Goal: Information Seeking & Learning: Compare options

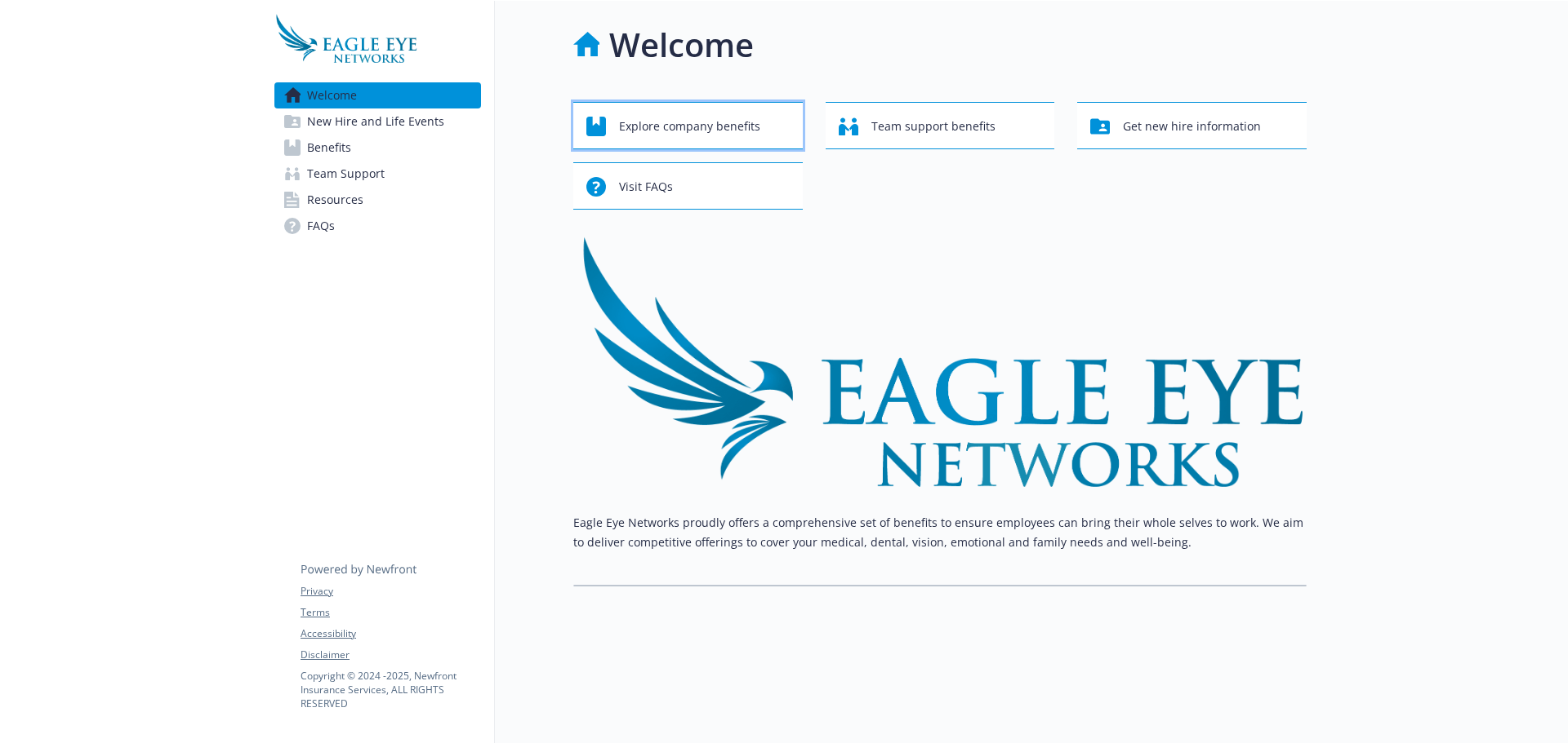
click at [776, 129] on div "Explore company benefits" at bounding box center [690, 126] width 208 height 31
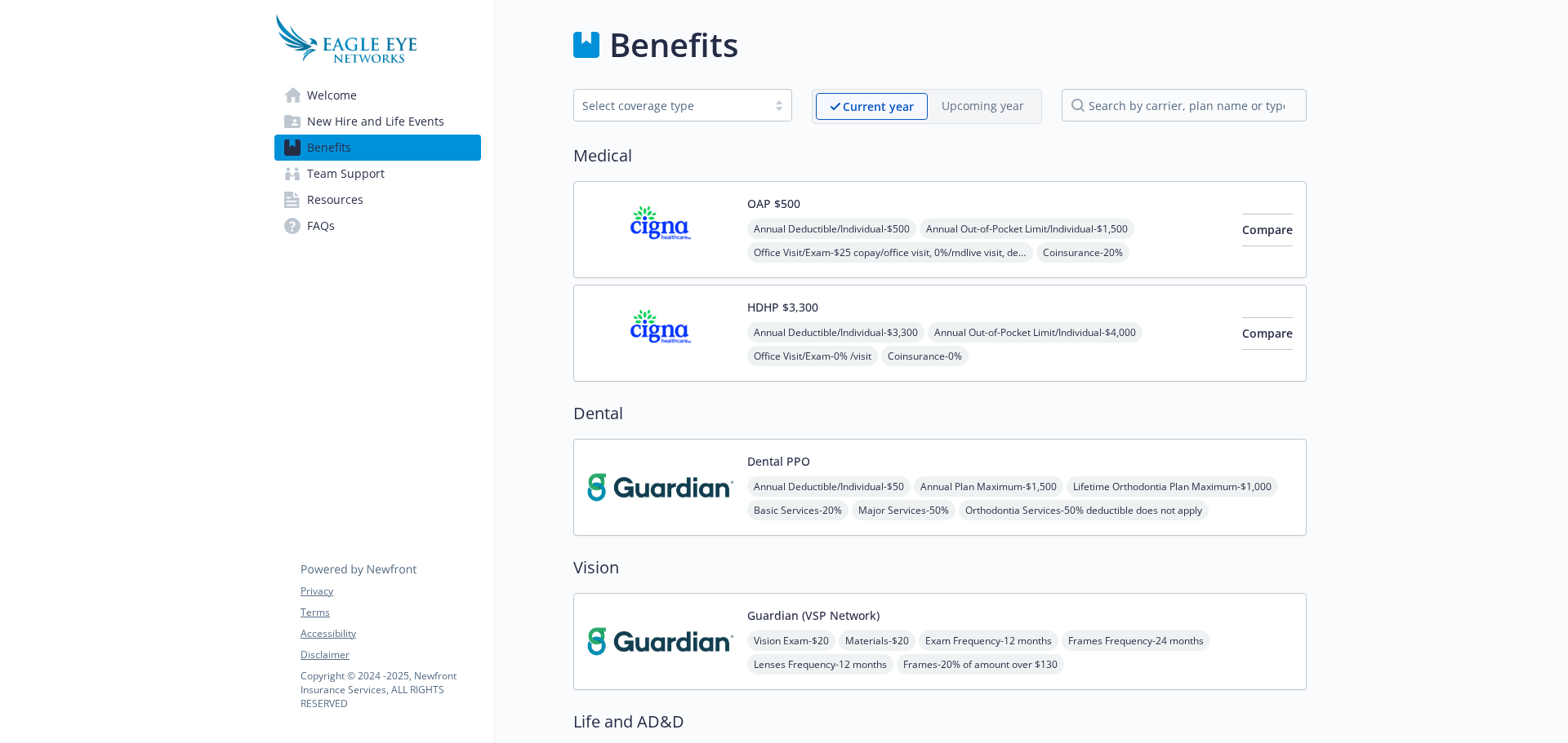
click at [325, 100] on span "Welcome" at bounding box center [332, 95] width 49 height 26
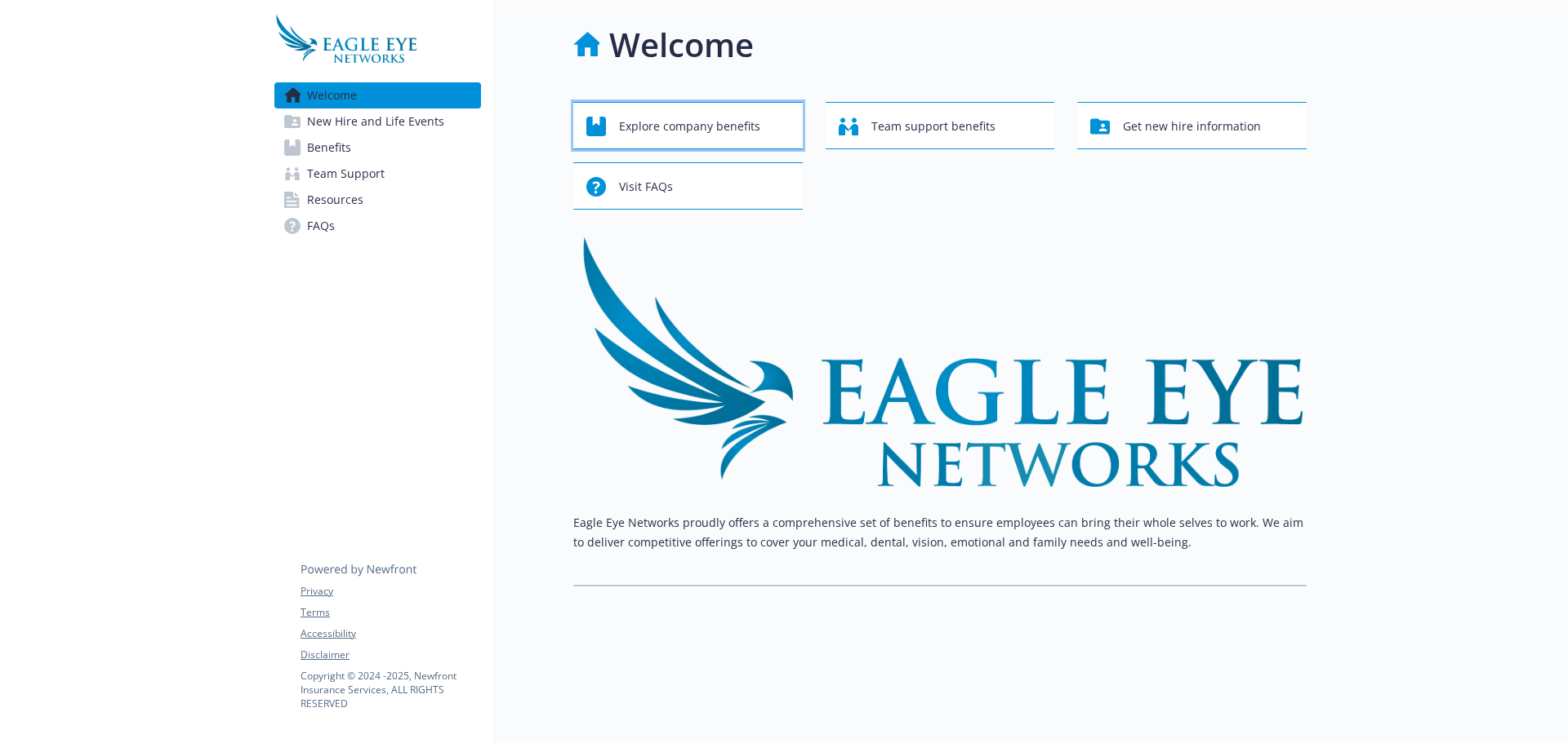
click at [679, 128] on span "Explore company benefits" at bounding box center [689, 126] width 142 height 31
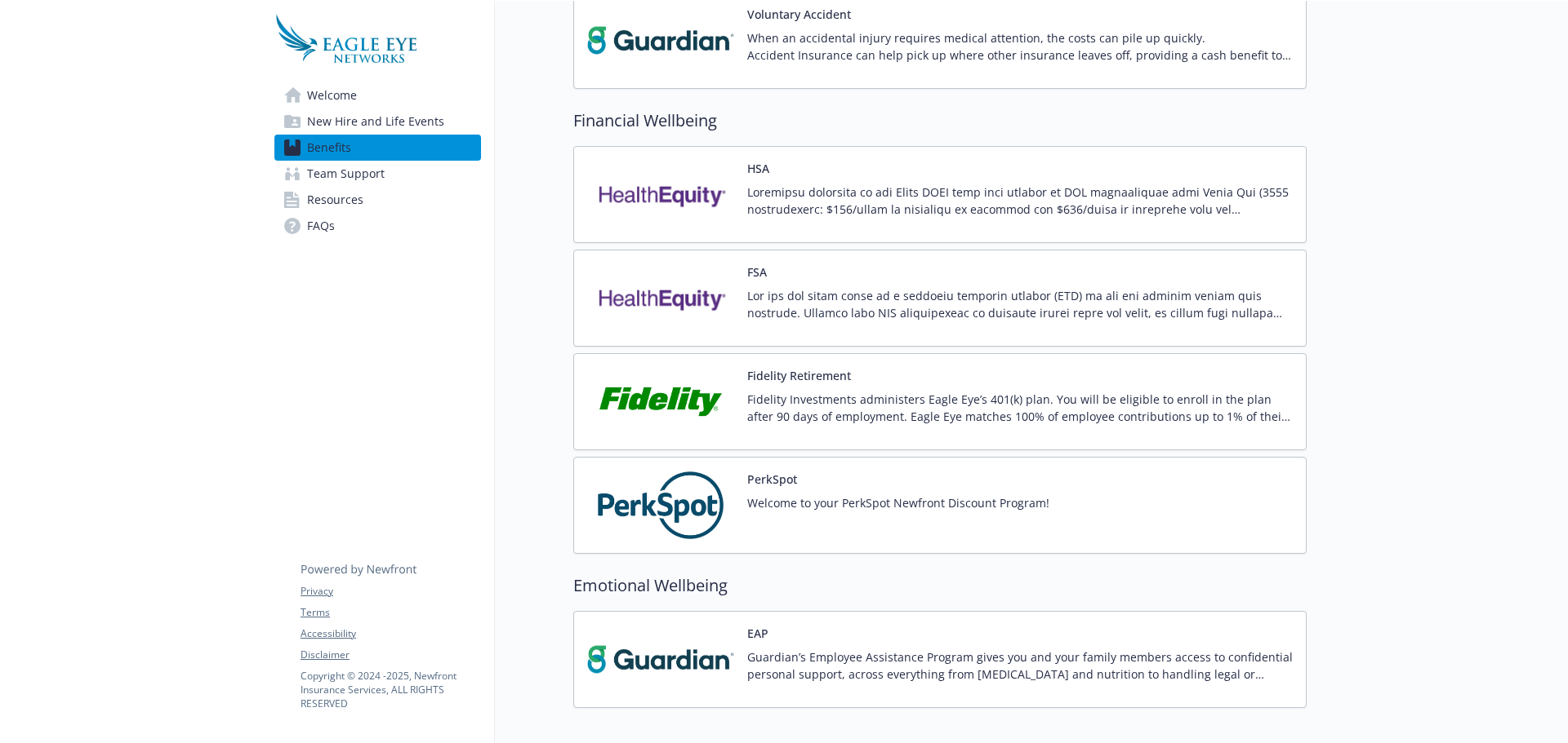
scroll to position [1470, 0]
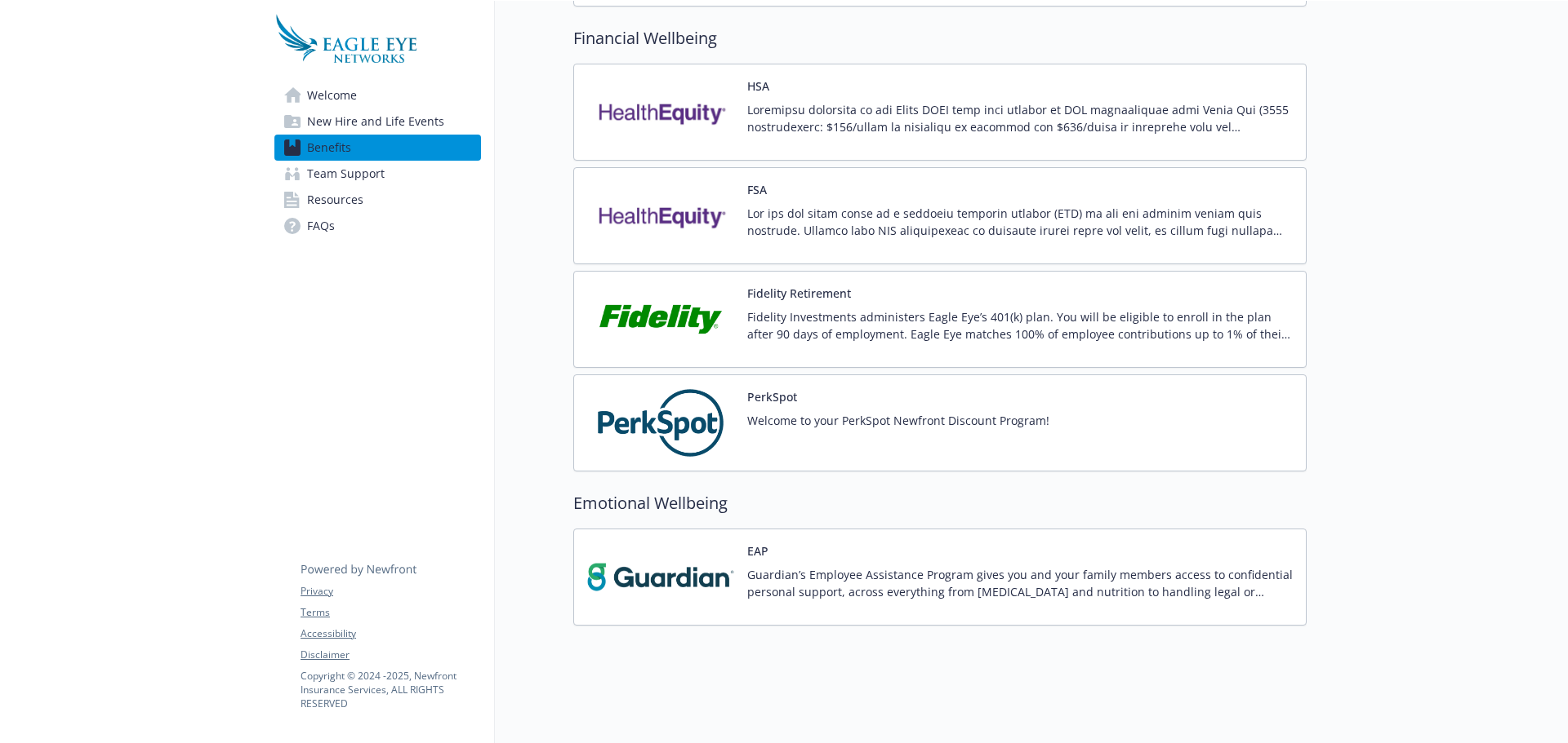
drag, startPoint x: 911, startPoint y: 444, endPoint x: 522, endPoint y: 443, distance: 389.0
click at [354, 185] on span "Team Support" at bounding box center [345, 173] width 77 height 26
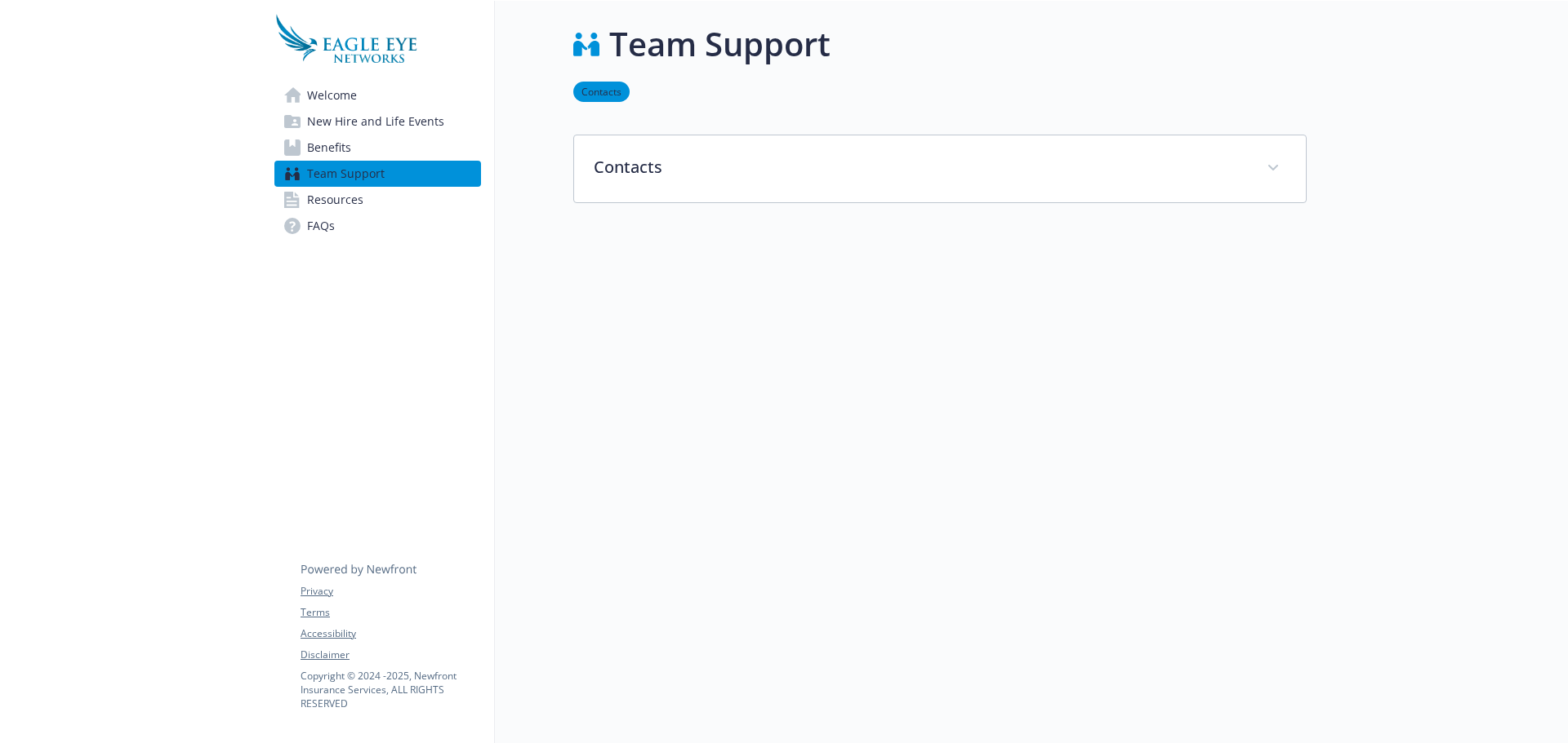
scroll to position [13, 0]
click at [348, 204] on span "Resources" at bounding box center [335, 200] width 56 height 26
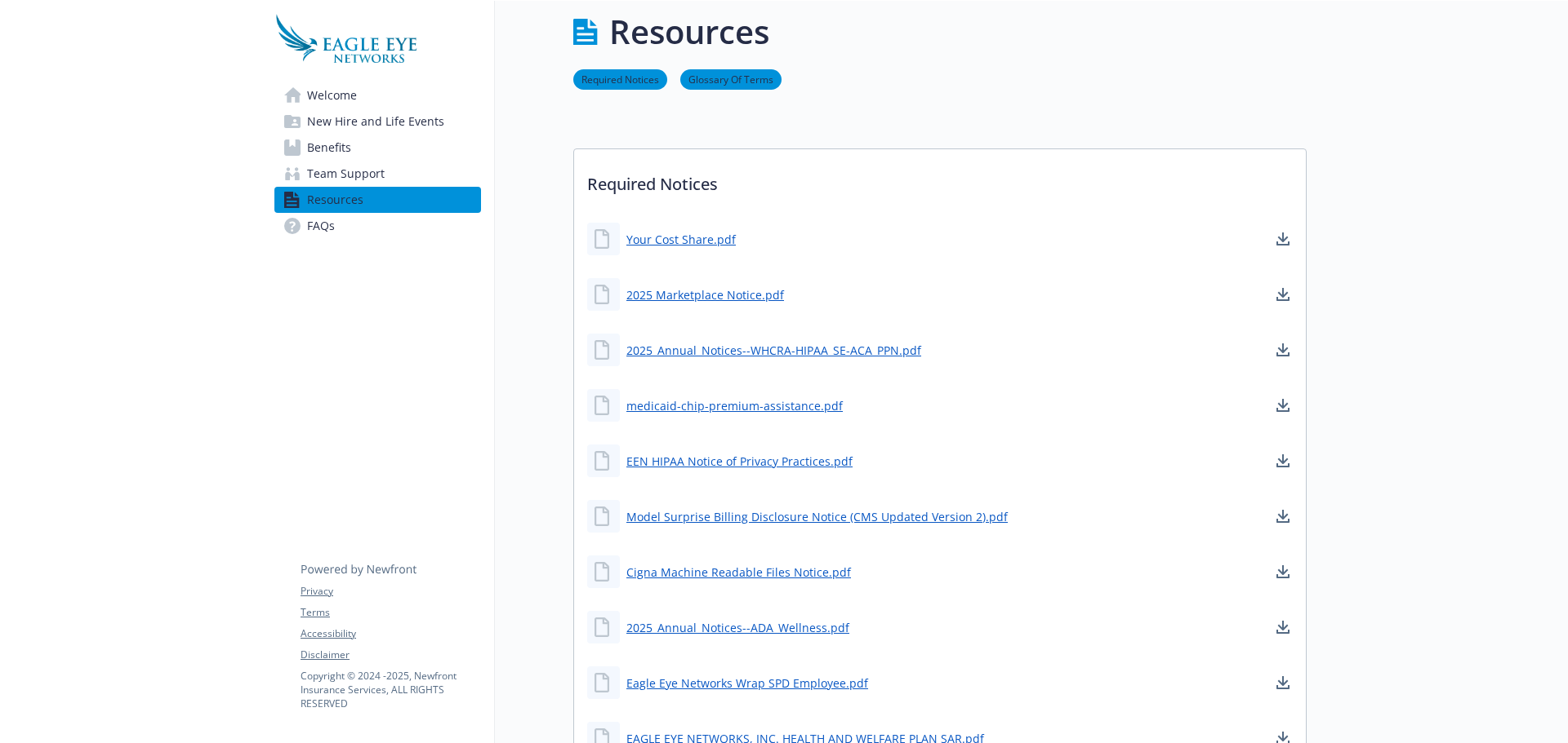
click at [340, 225] on link "FAQs" at bounding box center [377, 226] width 207 height 26
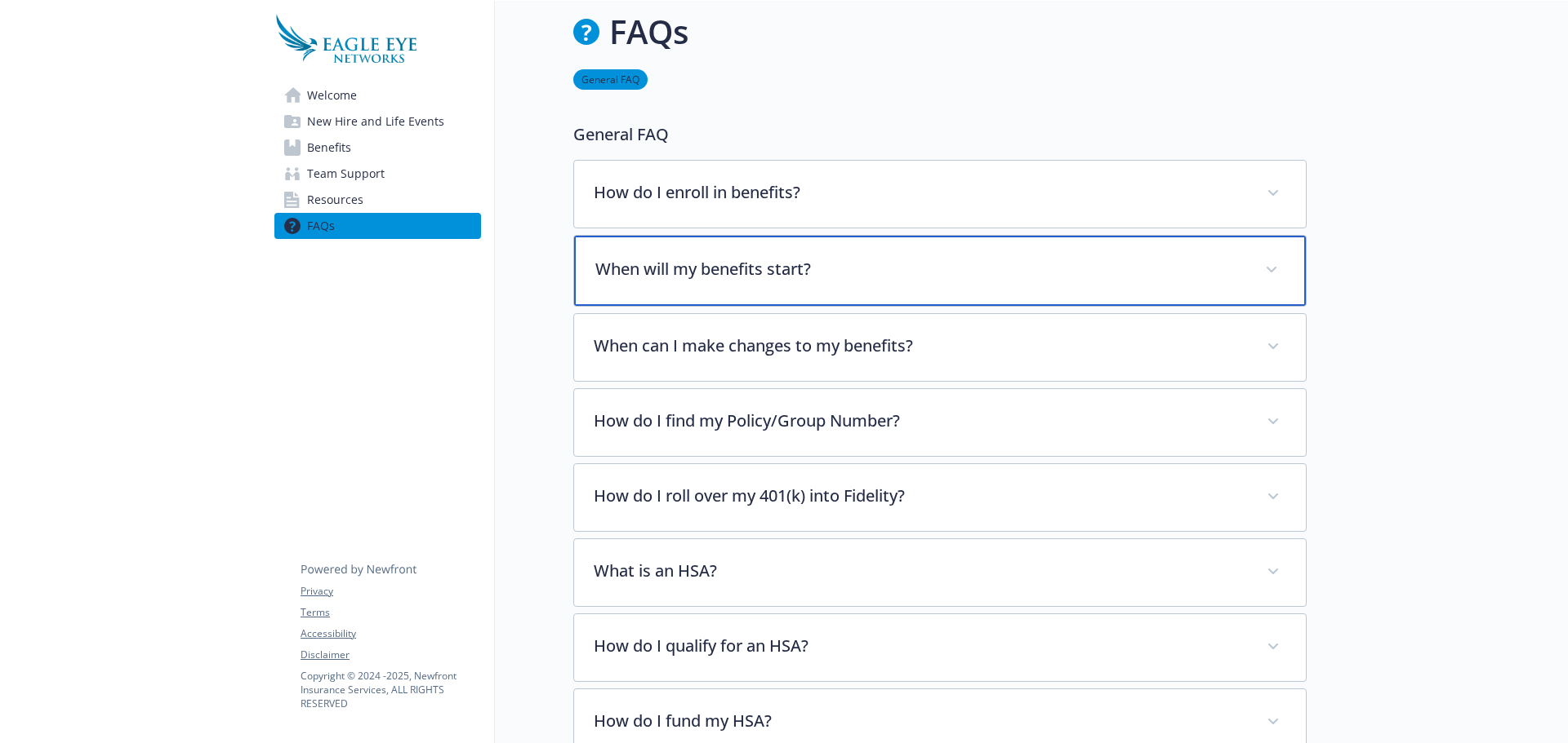
click at [645, 265] on p "When will my benefits start?" at bounding box center [920, 269] width 650 height 25
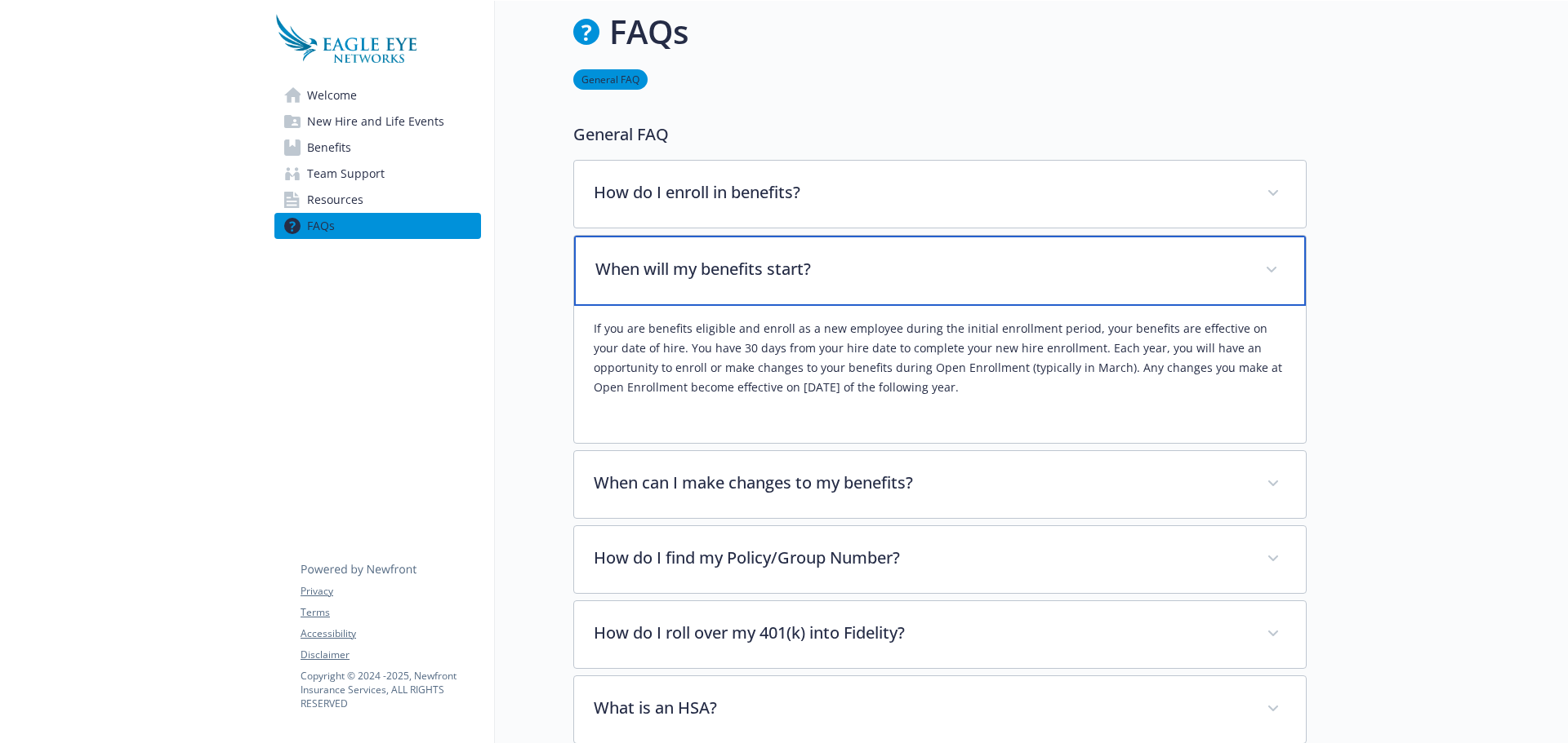
click at [628, 247] on div "When will my benefits start?" at bounding box center [939, 270] width 732 height 70
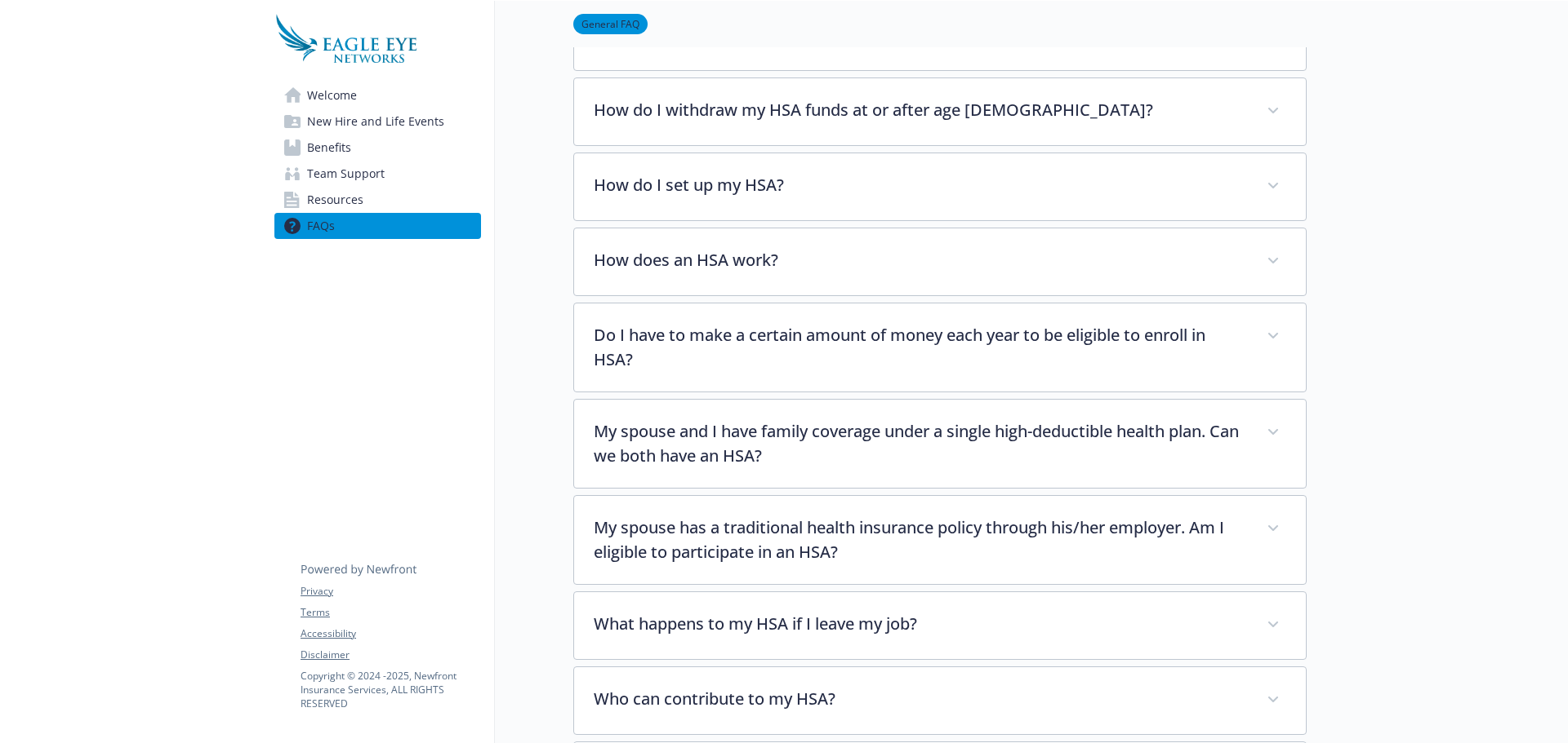
scroll to position [2283, 0]
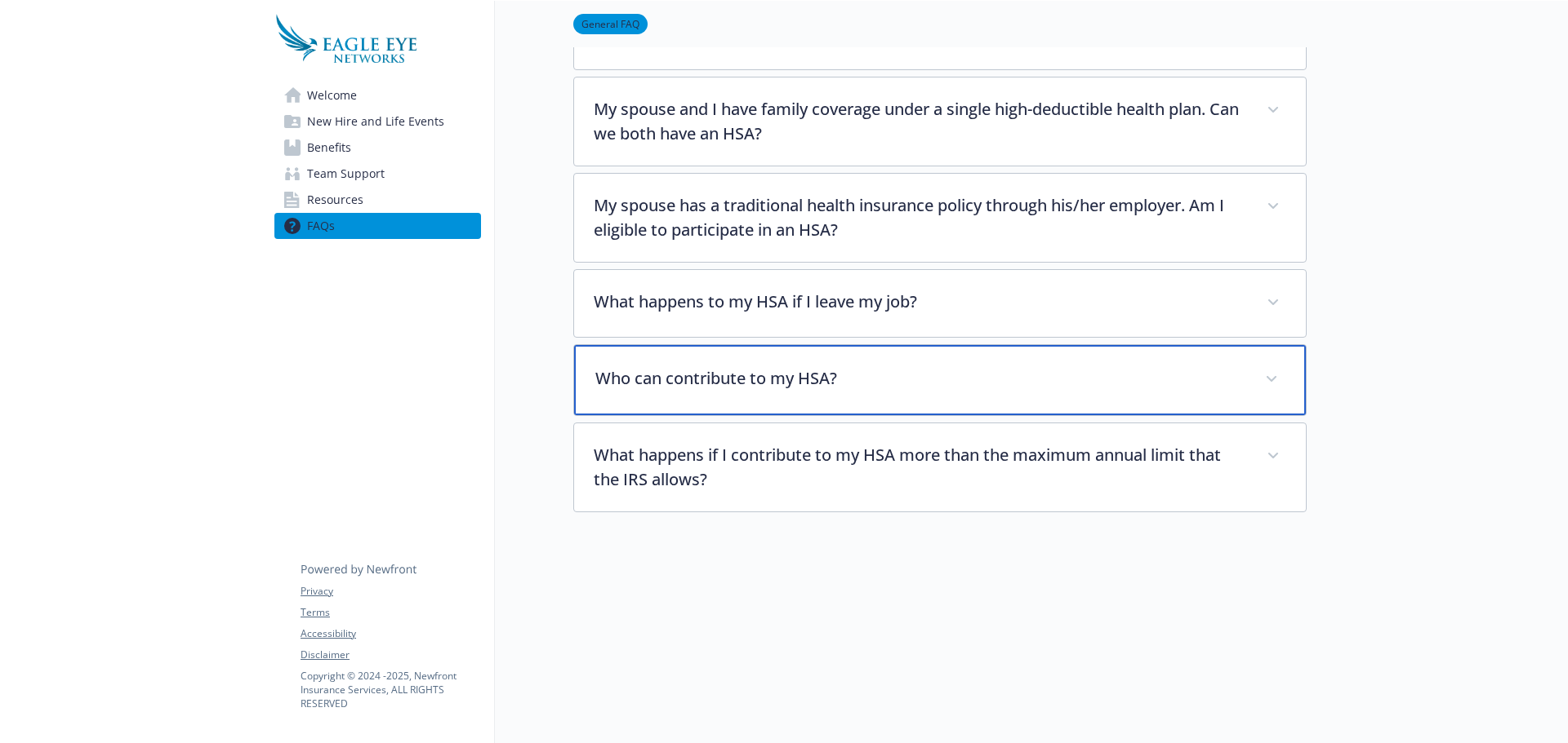
click at [751, 376] on div "Who can contribute to my HSA?" at bounding box center [939, 380] width 732 height 70
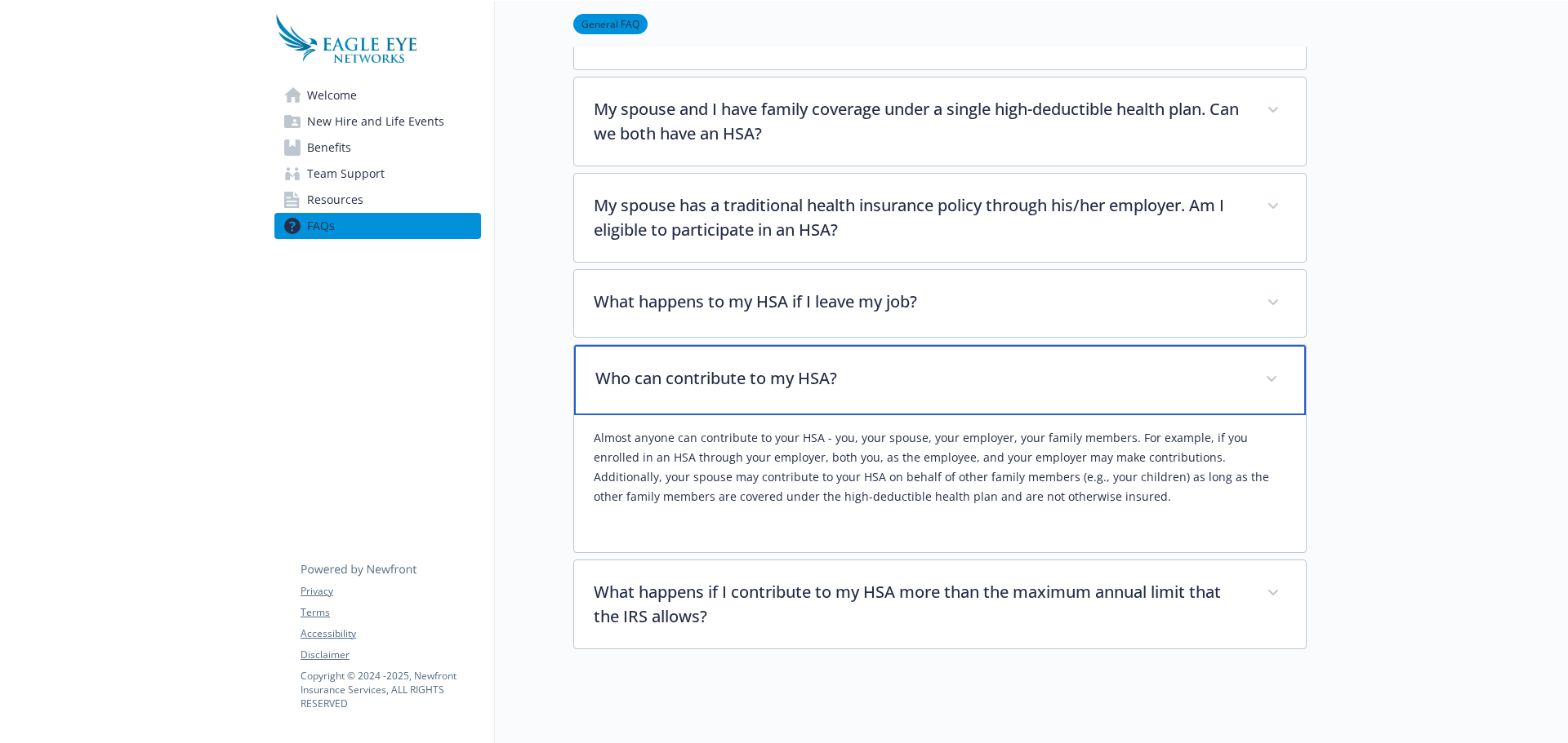
click at [727, 366] on p "Who can contribute to my HSA?" at bounding box center [920, 378] width 650 height 25
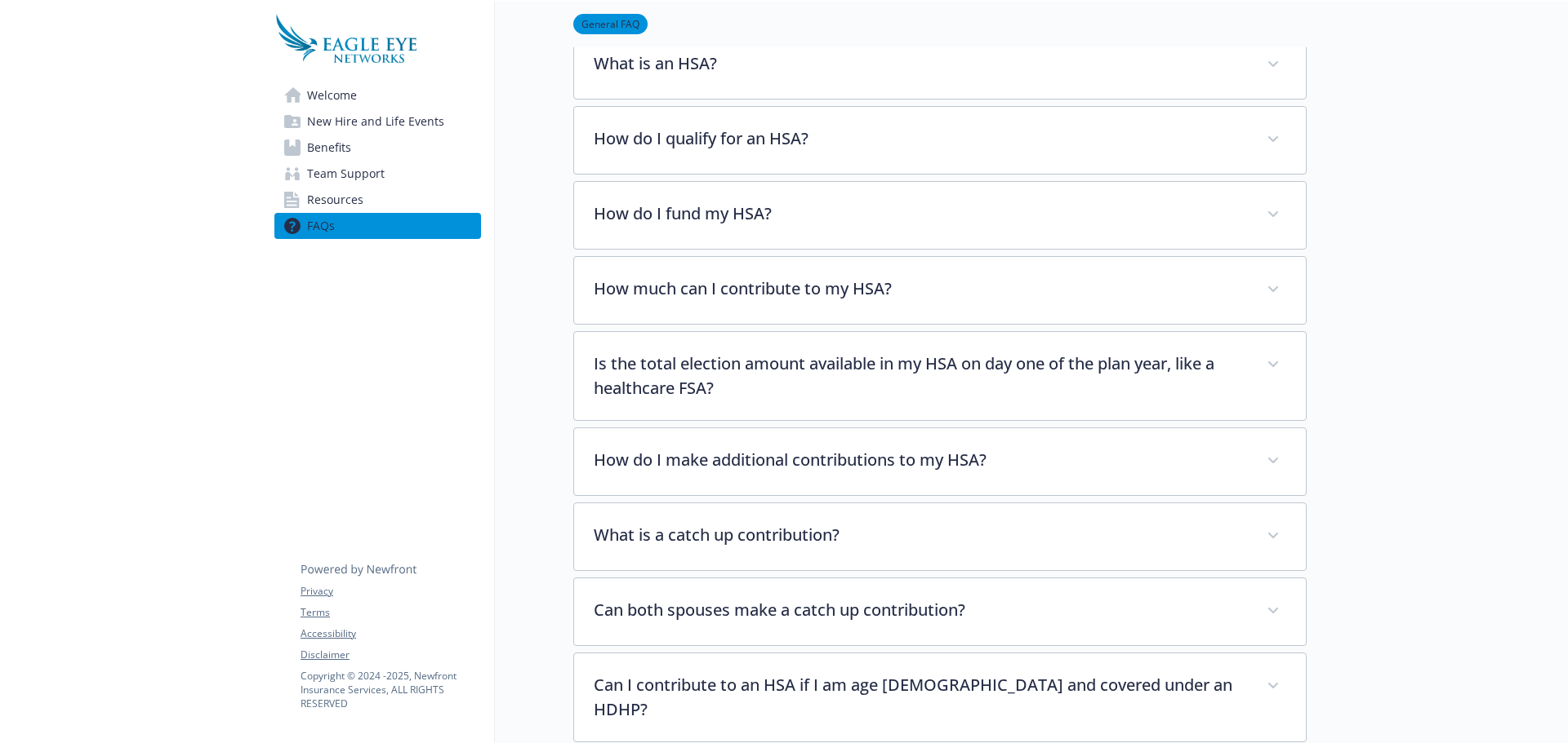
scroll to position [488, 0]
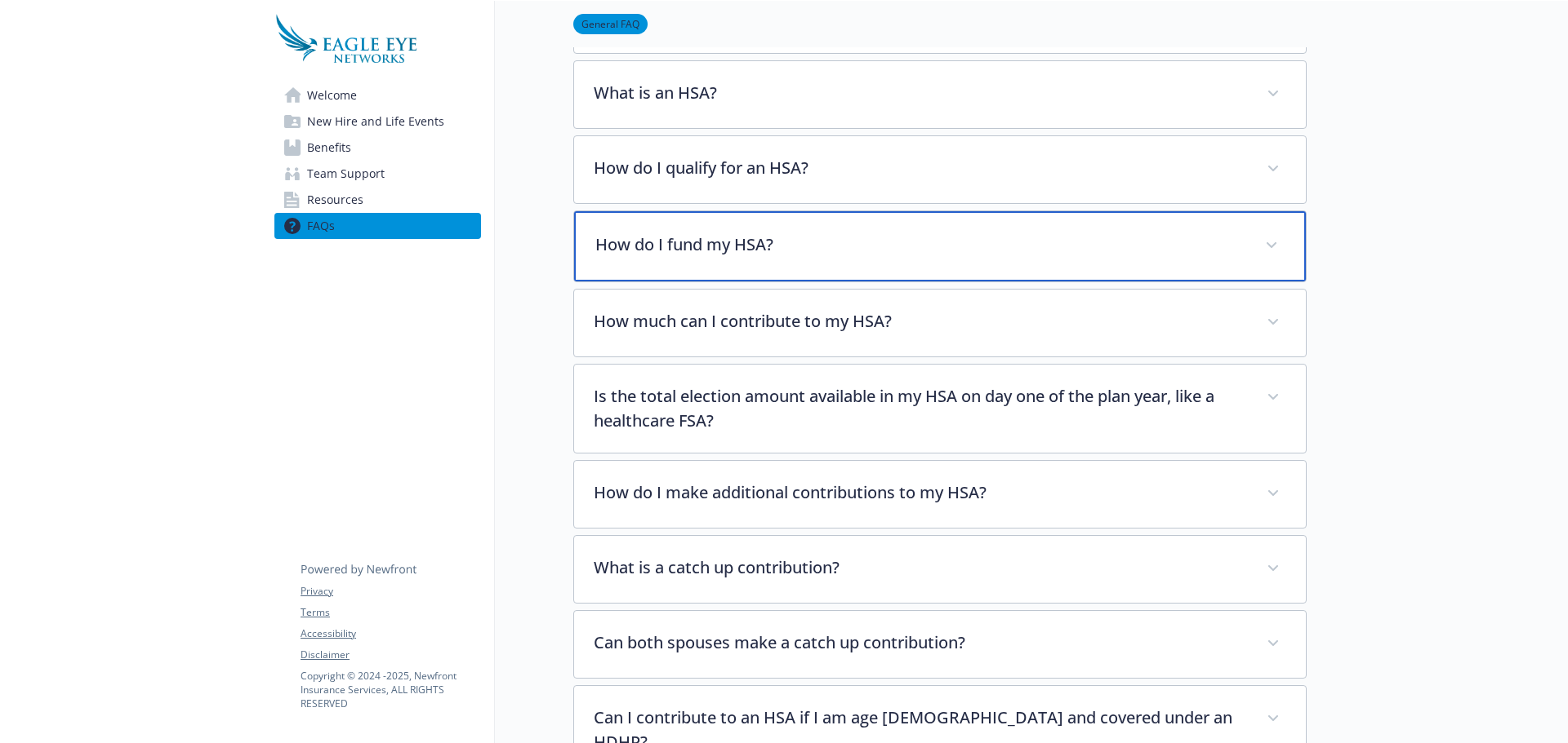
click at [683, 223] on div "How do I fund my HSA?" at bounding box center [939, 246] width 732 height 70
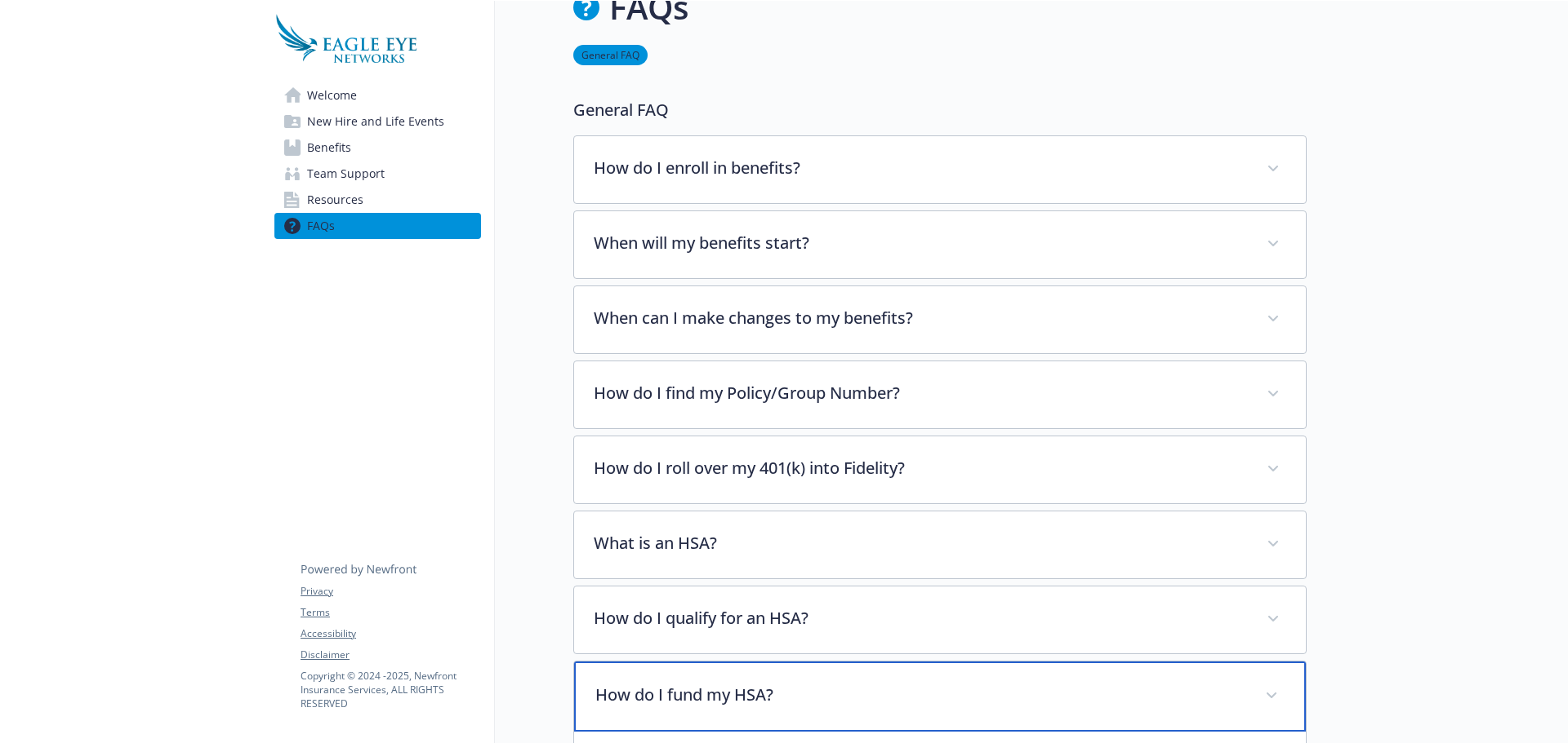
scroll to position [0, 0]
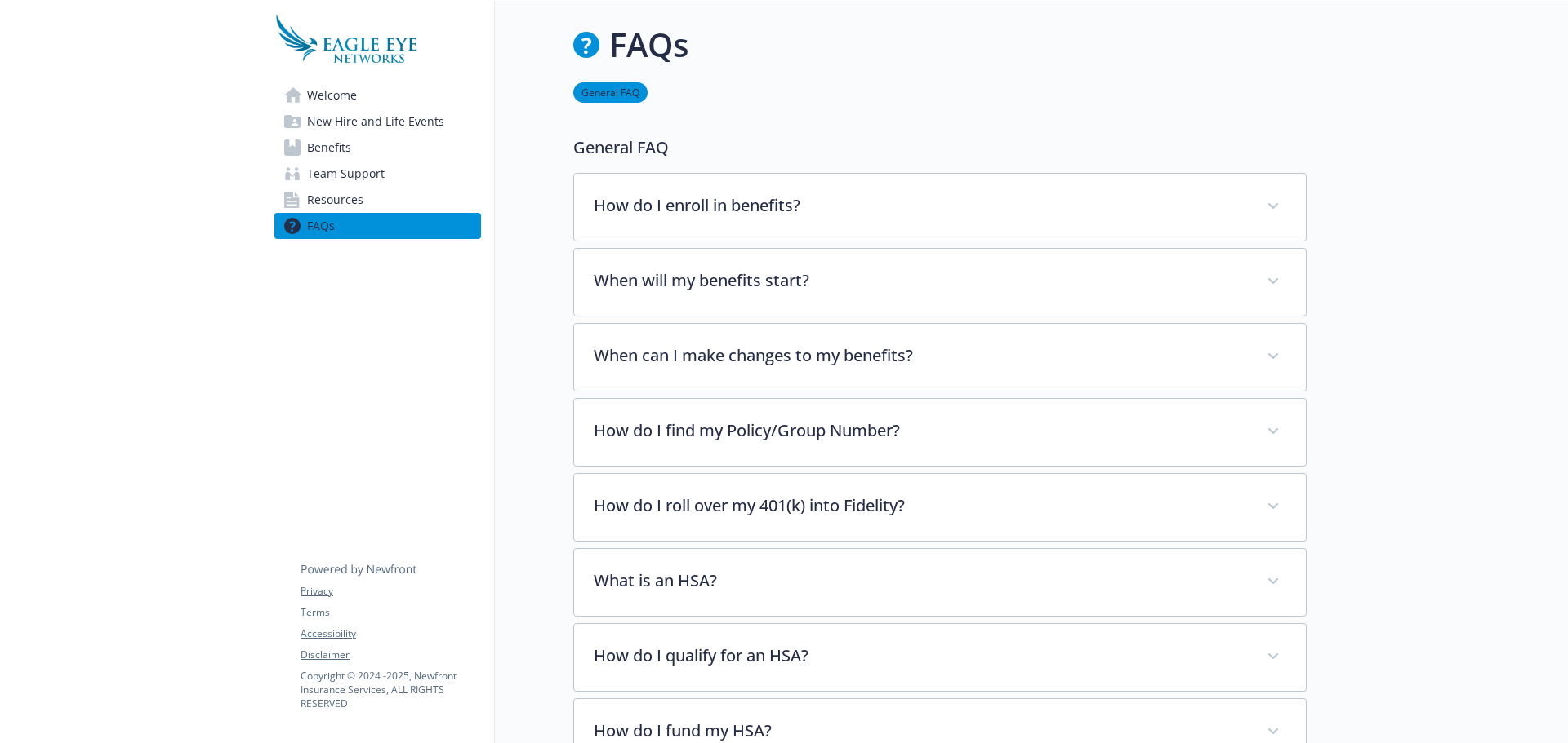
click at [358, 139] on link "Benefits" at bounding box center [377, 147] width 207 height 26
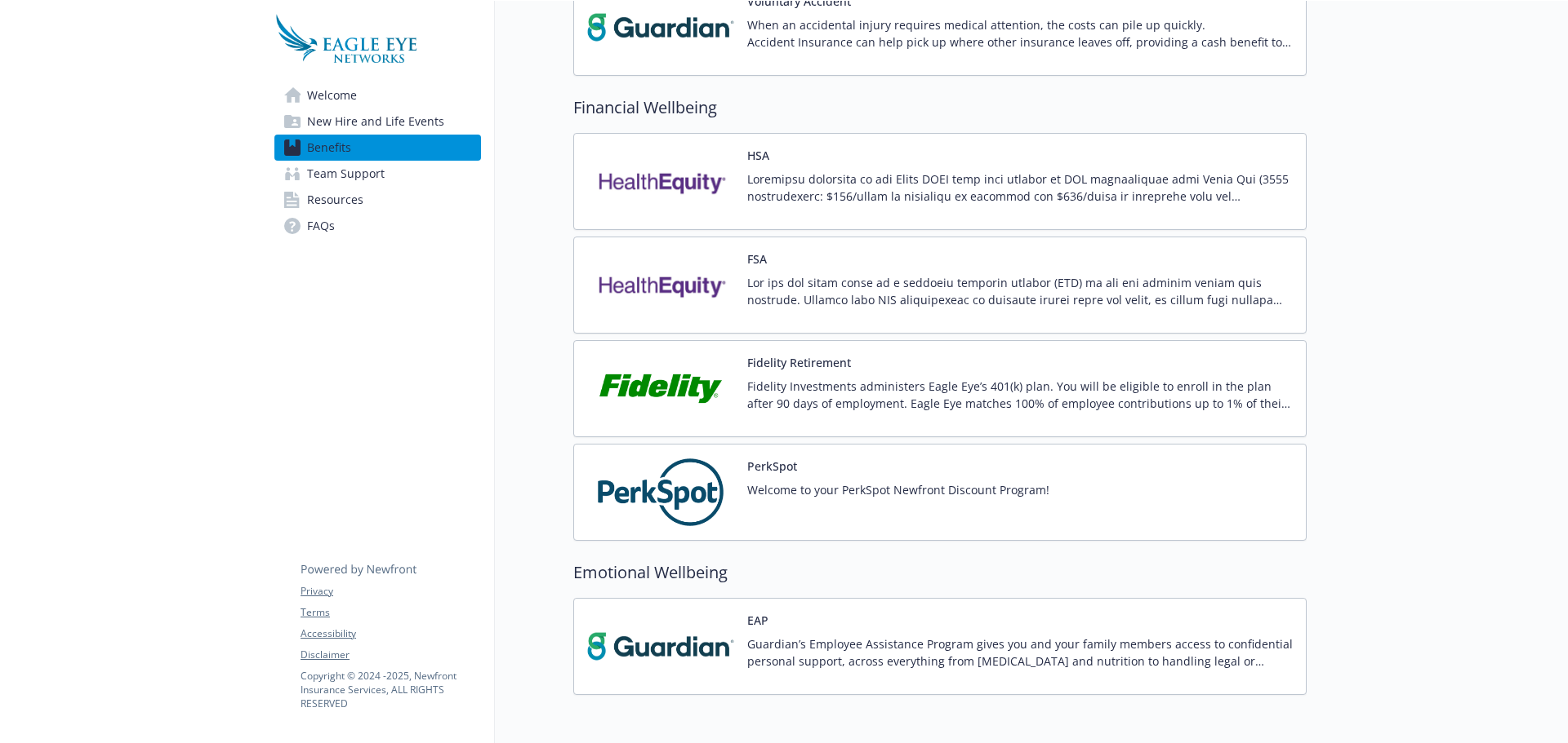
scroll to position [1307, 0]
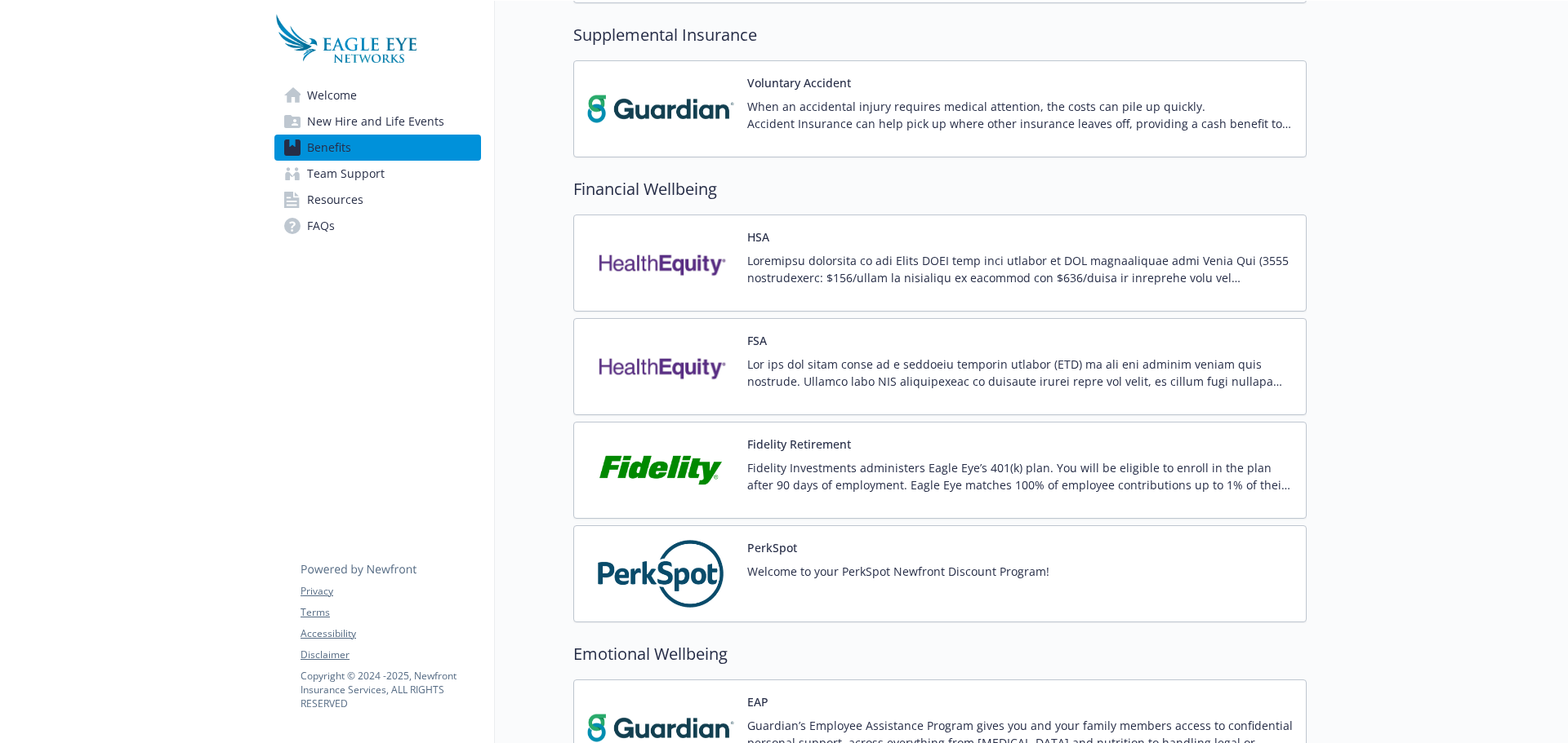
click at [1115, 274] on p at bounding box center [1020, 269] width 545 height 35
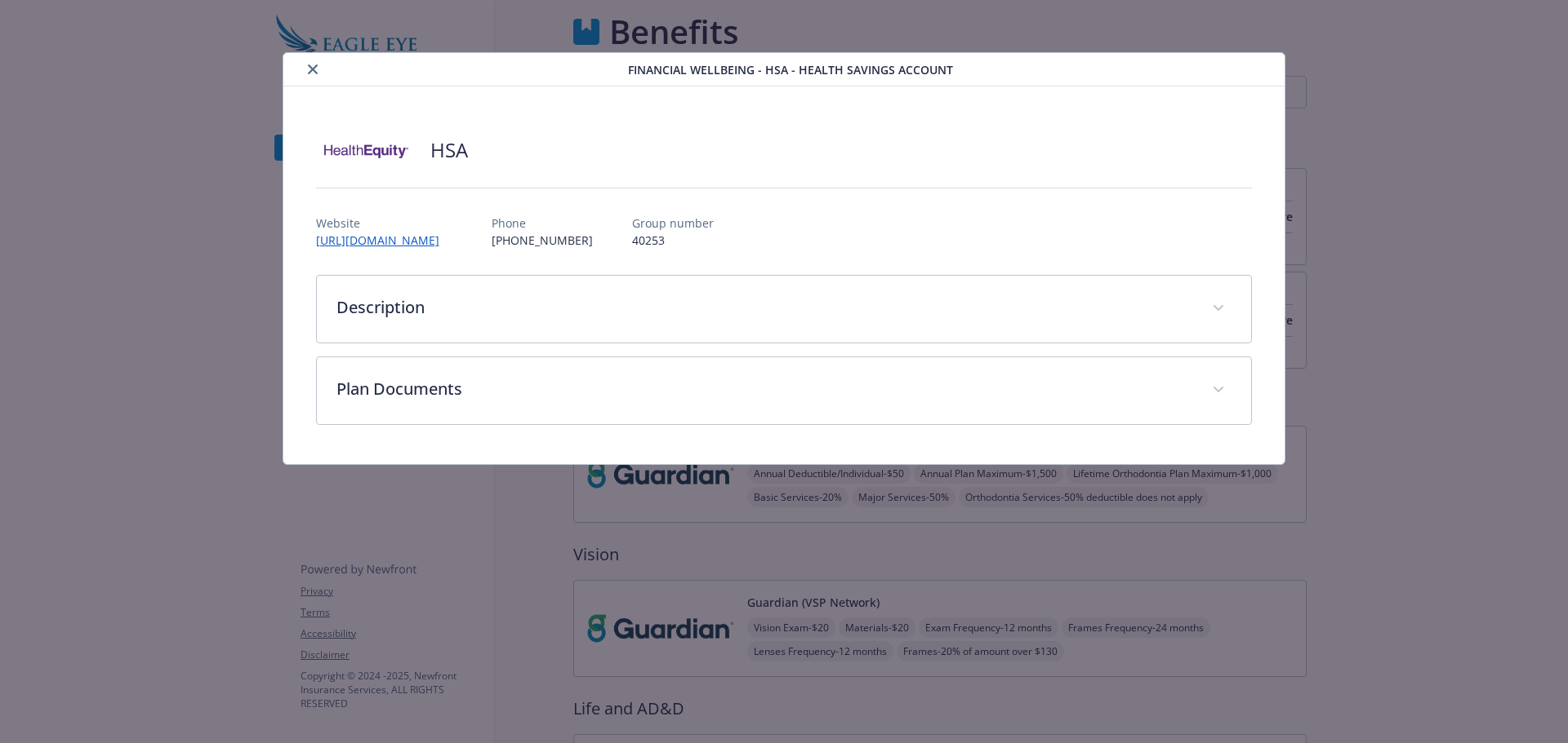
scroll to position [1307, 0]
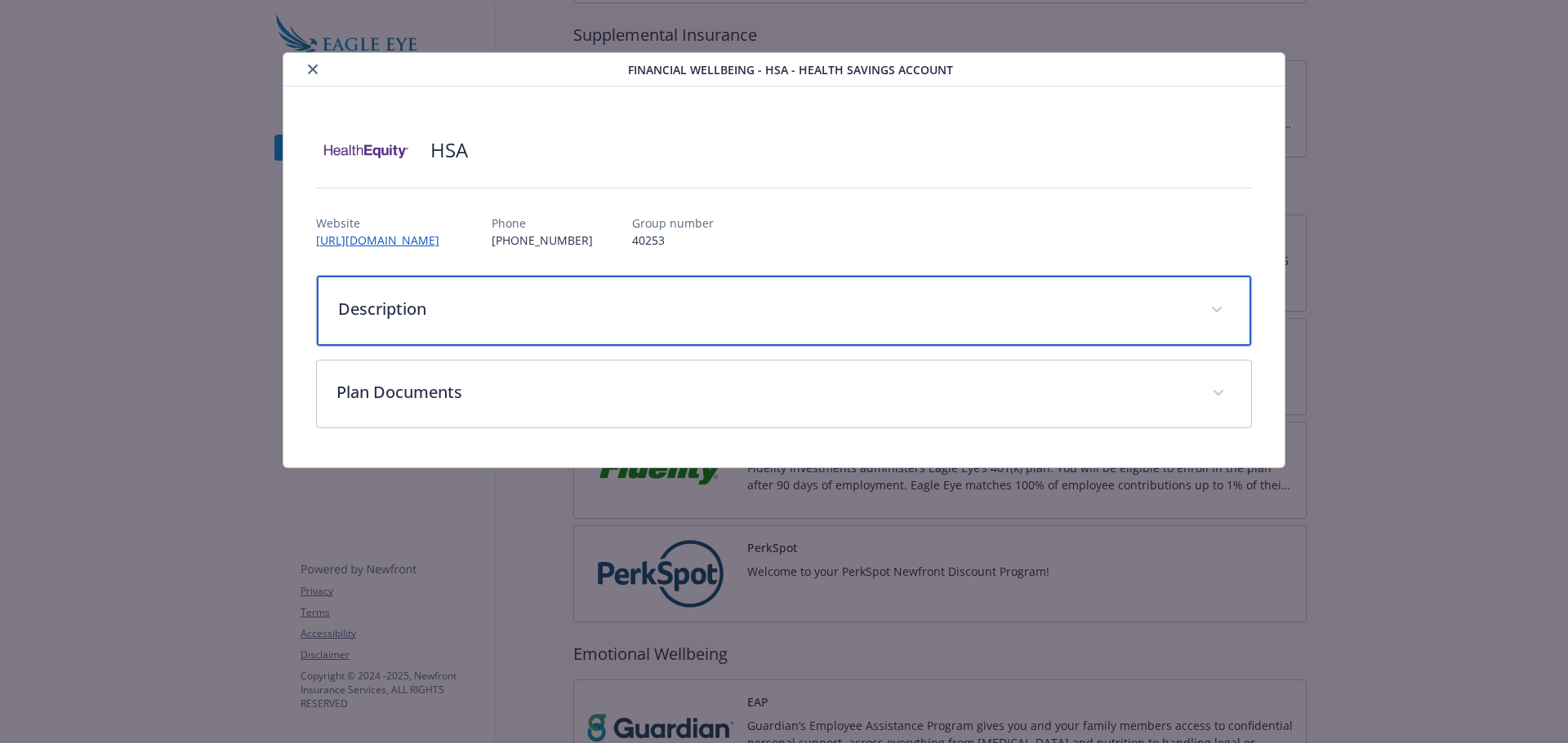
click at [525, 297] on p "Description" at bounding box center [764, 309] width 853 height 25
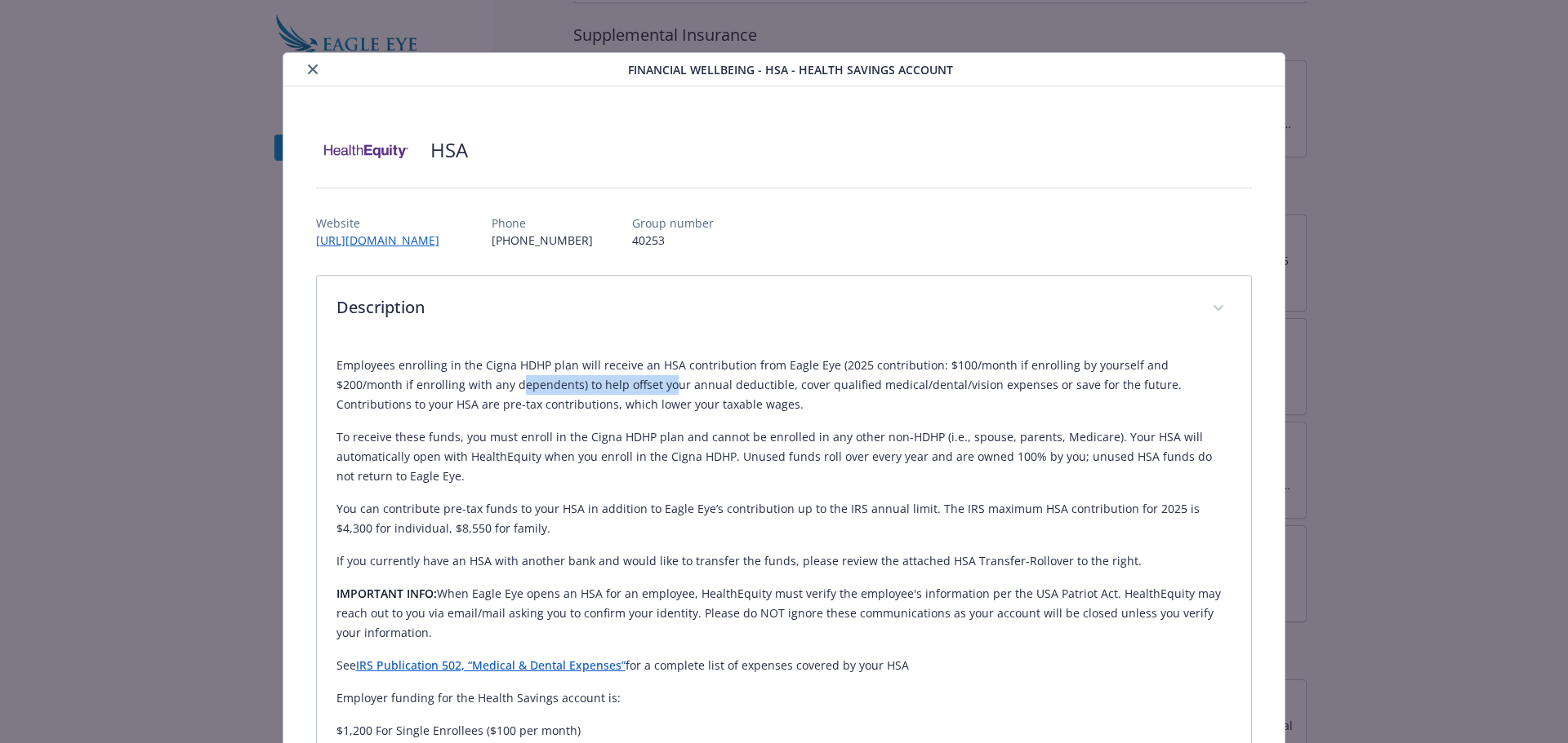
drag, startPoint x: 482, startPoint y: 376, endPoint x: 586, endPoint y: 380, distance: 104.1
click at [586, 380] on p "Employees enrolling in the Cigna HDHP plan will receive an HSA contribution fro…" at bounding box center [784, 385] width 896 height 58
drag, startPoint x: 712, startPoint y: 371, endPoint x: 843, endPoint y: 372, distance: 131.0
click at [843, 372] on p "Employees enrolling in the Cigna HDHP plan will receive an HSA contribution fro…" at bounding box center [784, 385] width 896 height 58
click at [692, 374] on p "Employees enrolling in the Cigna HDHP plan will receive an HSA contribution fro…" at bounding box center [784, 385] width 896 height 58
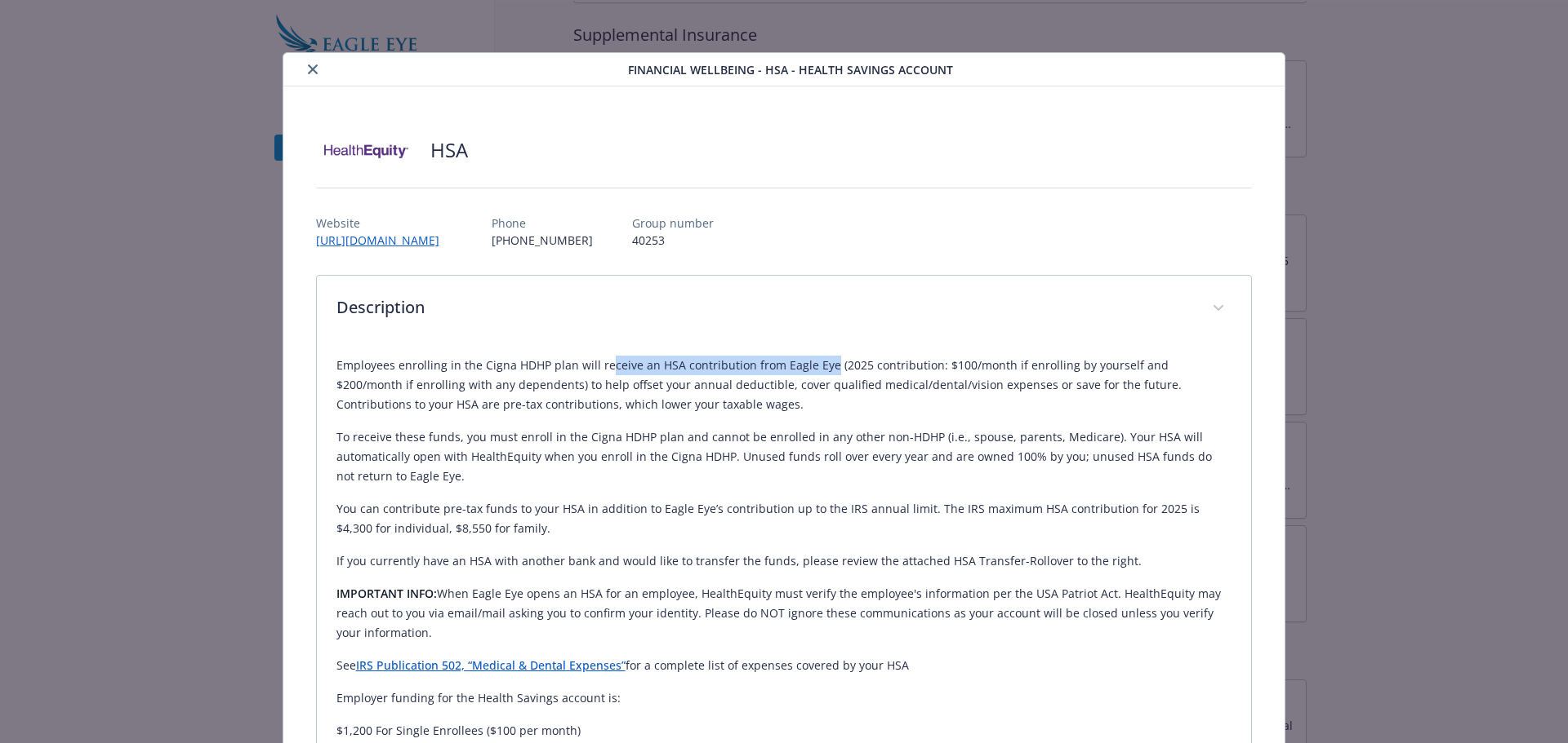
drag, startPoint x: 600, startPoint y: 363, endPoint x: 823, endPoint y: 366, distance: 223.0
click at [822, 366] on p "Employees enrolling in the Cigna HDHP plan will receive an HSA contribution fro…" at bounding box center [784, 385] width 896 height 58
drag, startPoint x: 944, startPoint y: 363, endPoint x: 980, endPoint y: 369, distance: 36.5
click at [980, 369] on p "Employees enrolling in the Cigna HDHP plan will receive an HSA contribution fro…" at bounding box center [784, 385] width 896 height 58
click at [312, 58] on div "Financial Wellbeing - HSA - Health Savings Account" at bounding box center [784, 70] width 1002 height 34
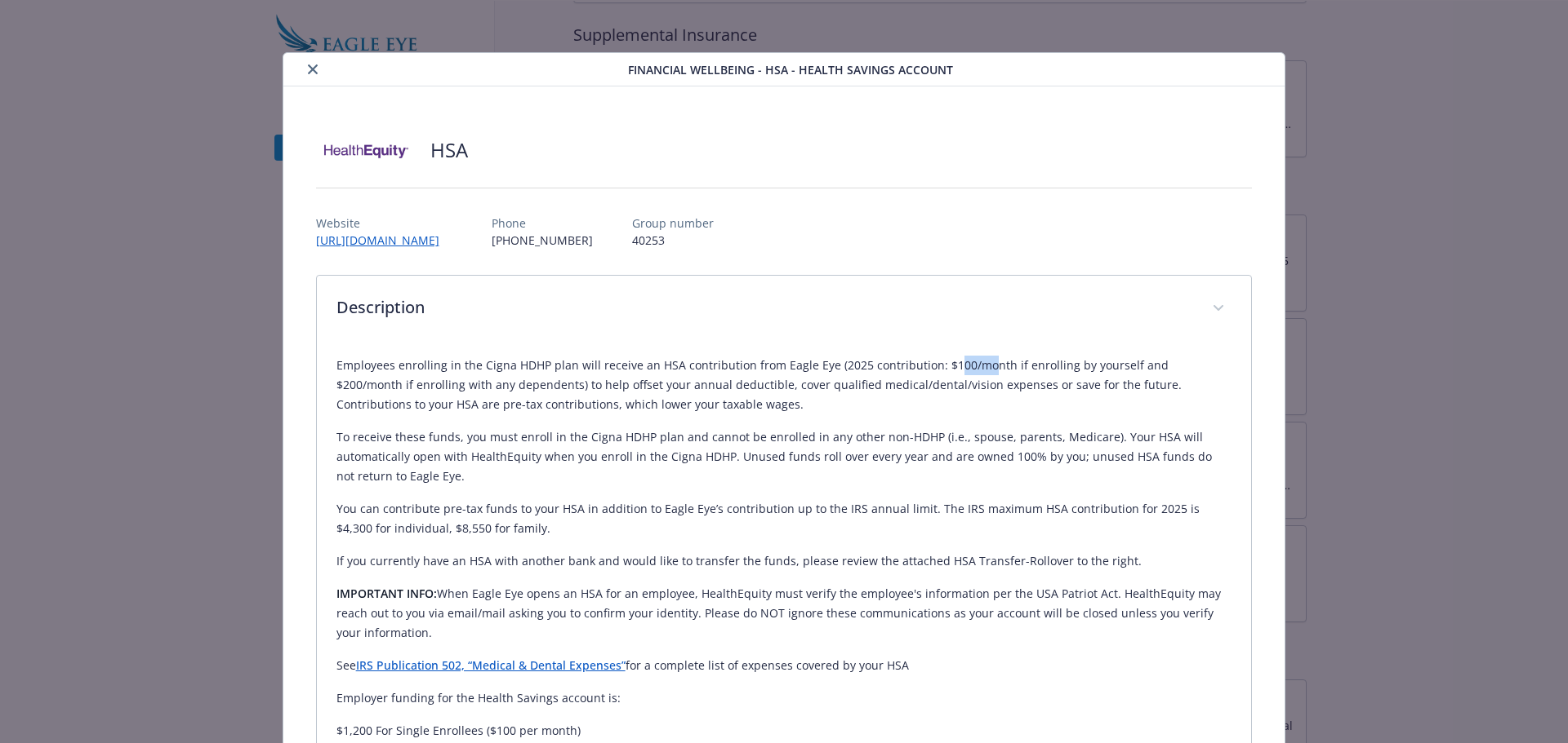
click at [303, 68] on button "close" at bounding box center [313, 69] width 20 height 20
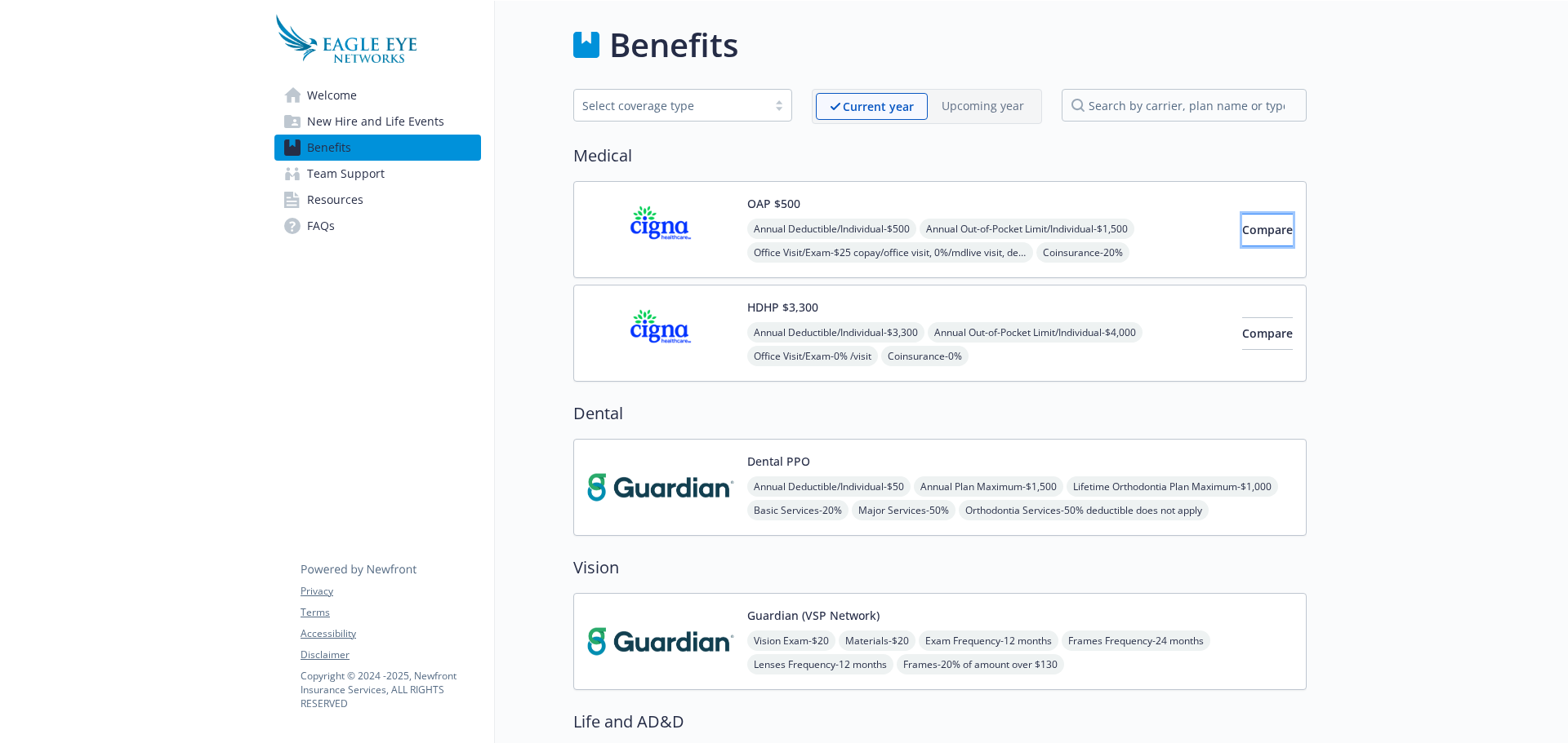
click at [1242, 227] on span "Compare" at bounding box center [1267, 230] width 50 height 16
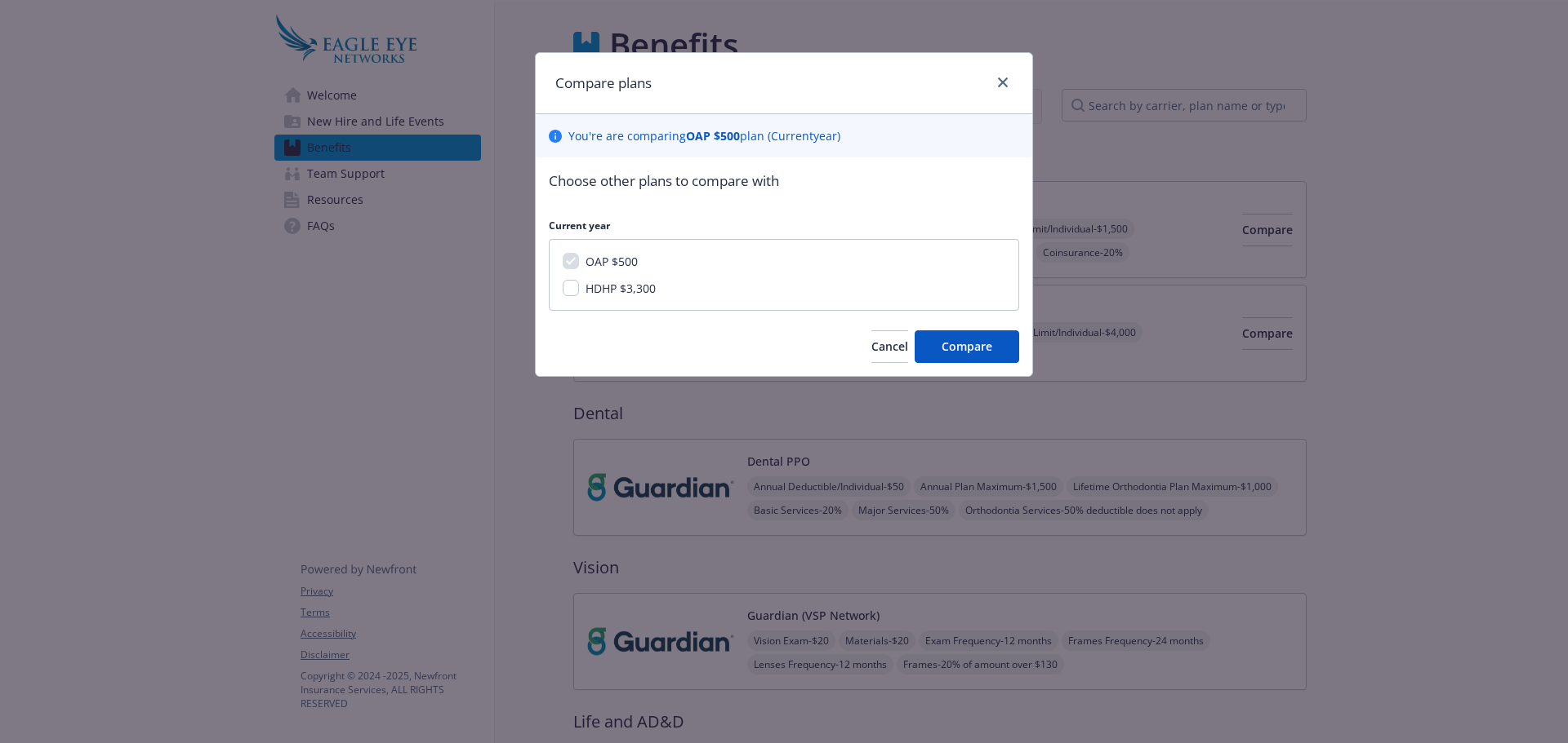
click at [620, 291] on span "HDHP $3,300" at bounding box center [620, 289] width 70 height 16
click at [579, 291] on input "HDHP $3,300" at bounding box center [570, 288] width 16 height 16
checkbox input "true"
click at [977, 347] on span "Compare" at bounding box center [966, 346] width 50 height 16
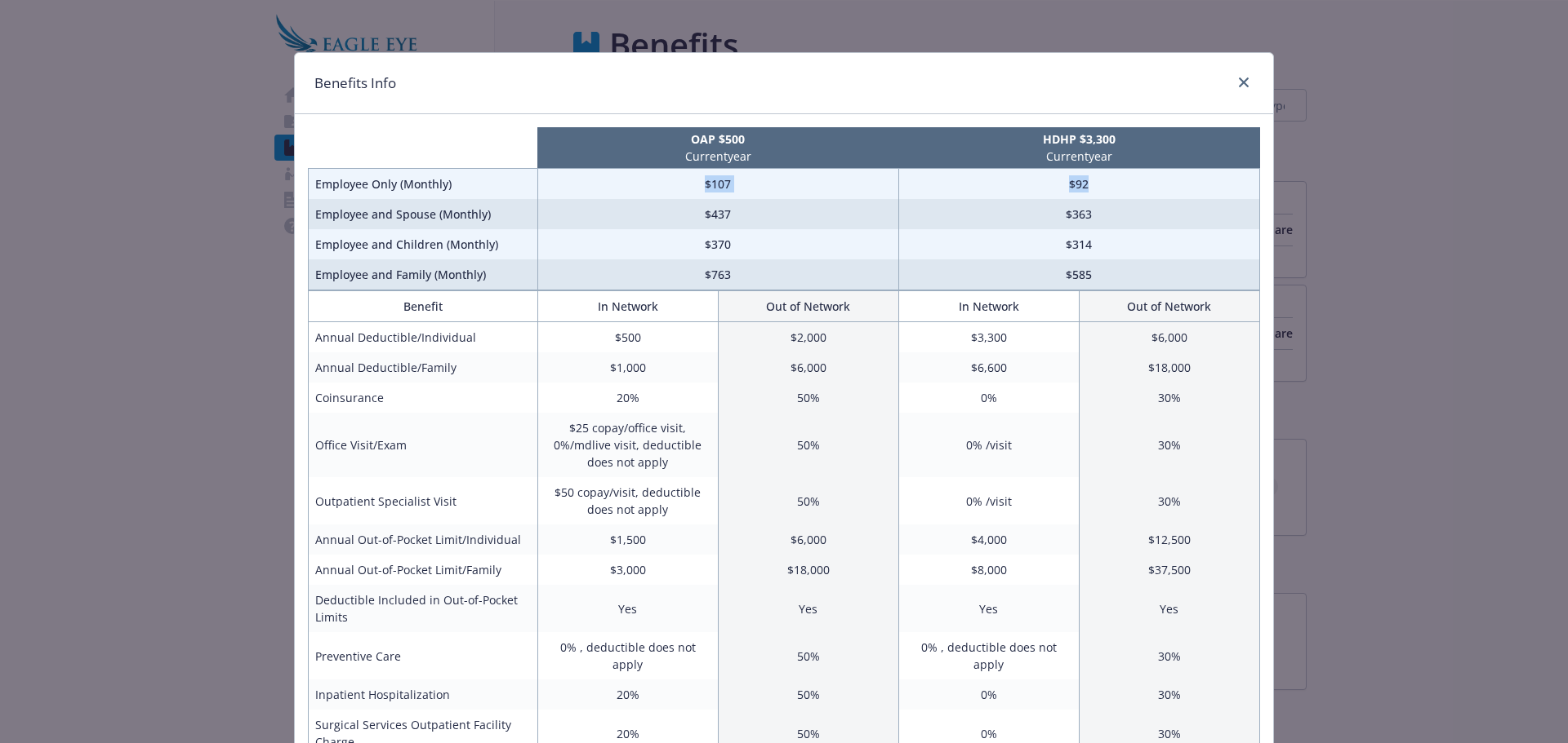
drag, startPoint x: 689, startPoint y: 178, endPoint x: 1220, endPoint y: 187, distance: 531.1
click at [1220, 187] on tr "Employee Only (Monthly) $107 $92" at bounding box center [784, 184] width 951 height 31
click at [1161, 226] on td "$363" at bounding box center [1078, 214] width 361 height 31
drag, startPoint x: 679, startPoint y: 213, endPoint x: 1155, endPoint y: 207, distance: 476.0
click at [1155, 207] on tr "Employee and Spouse (Monthly) $437 $363" at bounding box center [784, 214] width 951 height 31
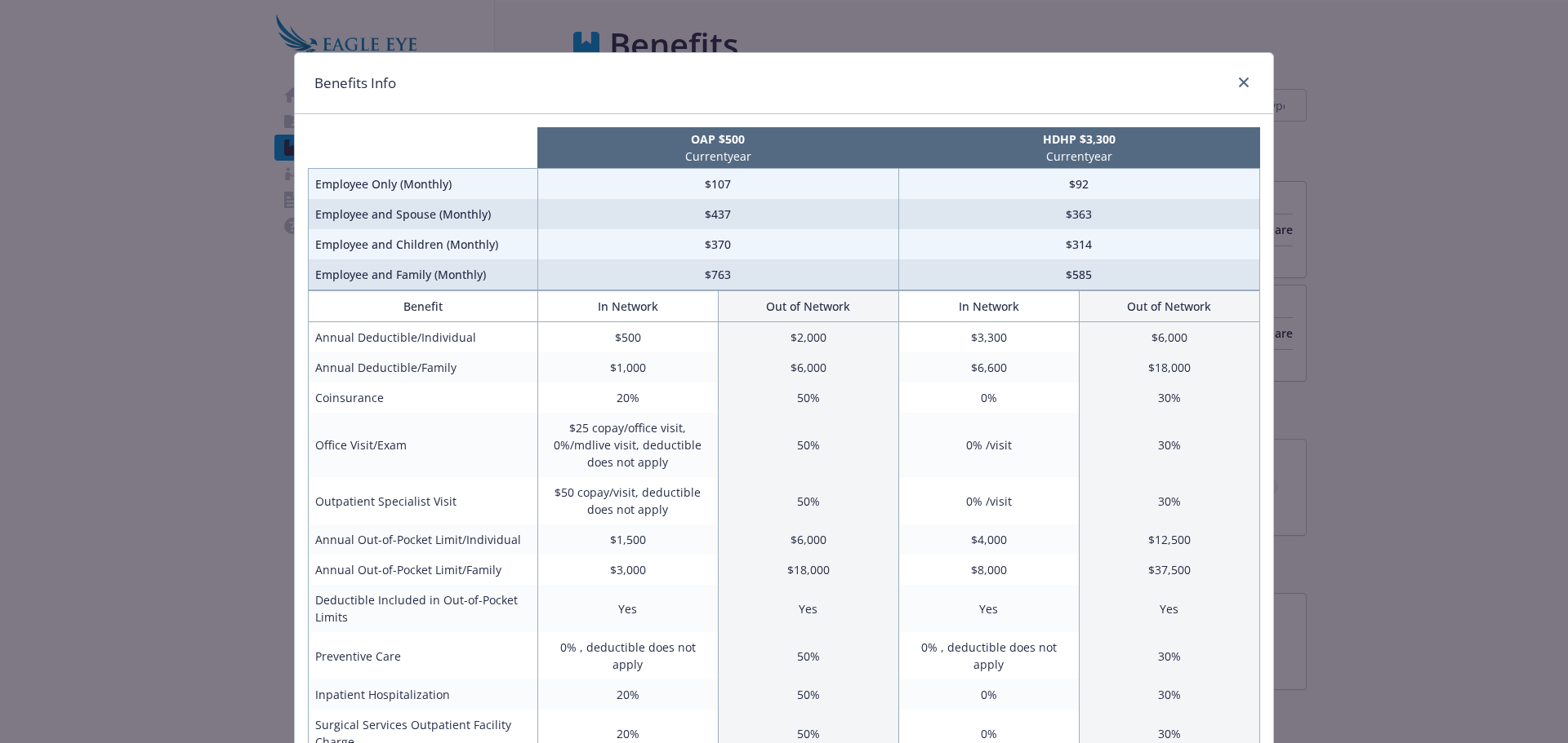
click at [1130, 287] on td "$585" at bounding box center [1078, 274] width 361 height 31
drag, startPoint x: 688, startPoint y: 185, endPoint x: 1122, endPoint y: 183, distance: 434.0
click at [1122, 183] on tr "Employee Only (Monthly) $107 $92" at bounding box center [784, 184] width 951 height 31
click at [1233, 81] on link "close" at bounding box center [1243, 82] width 20 height 20
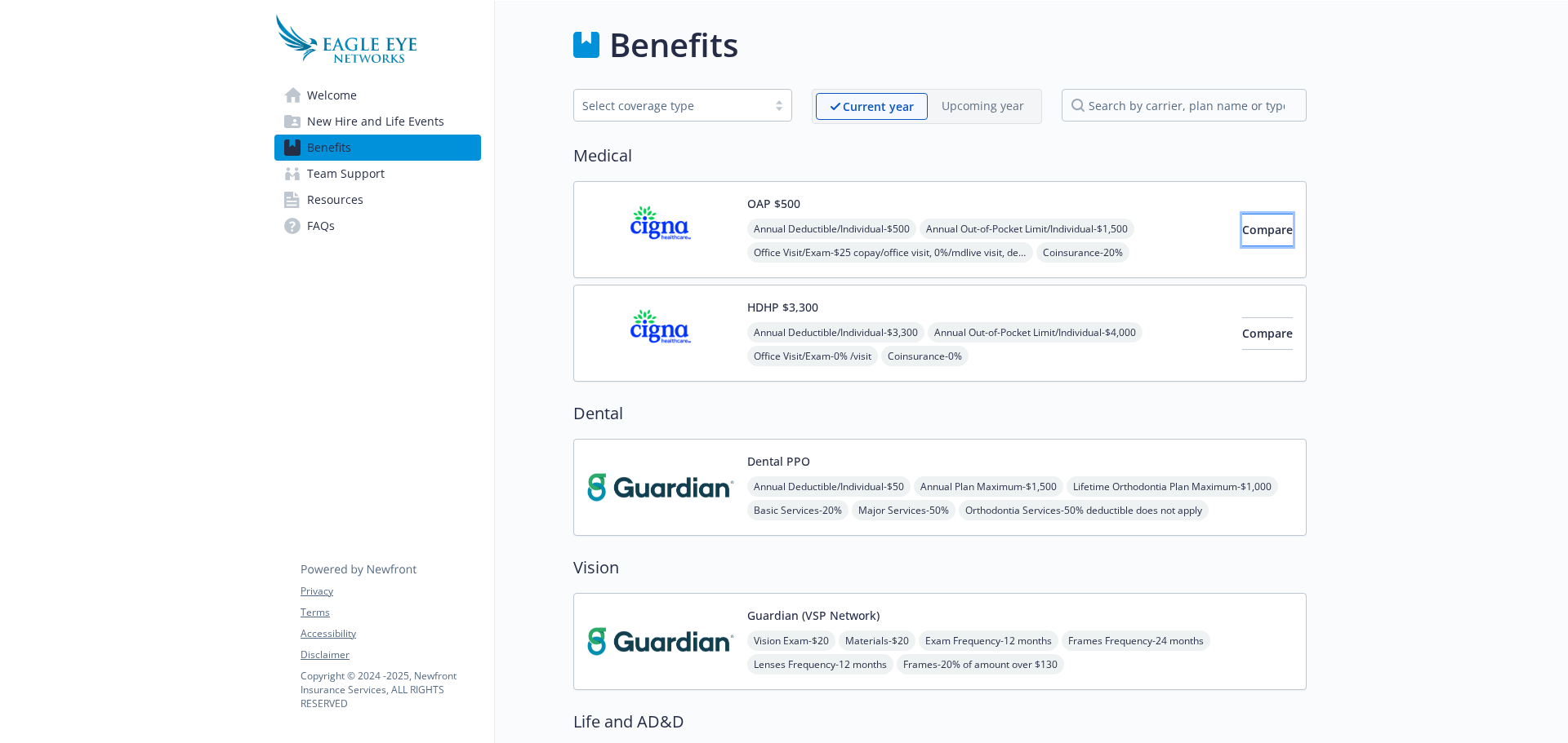
click at [1242, 239] on button "Compare" at bounding box center [1267, 230] width 50 height 33
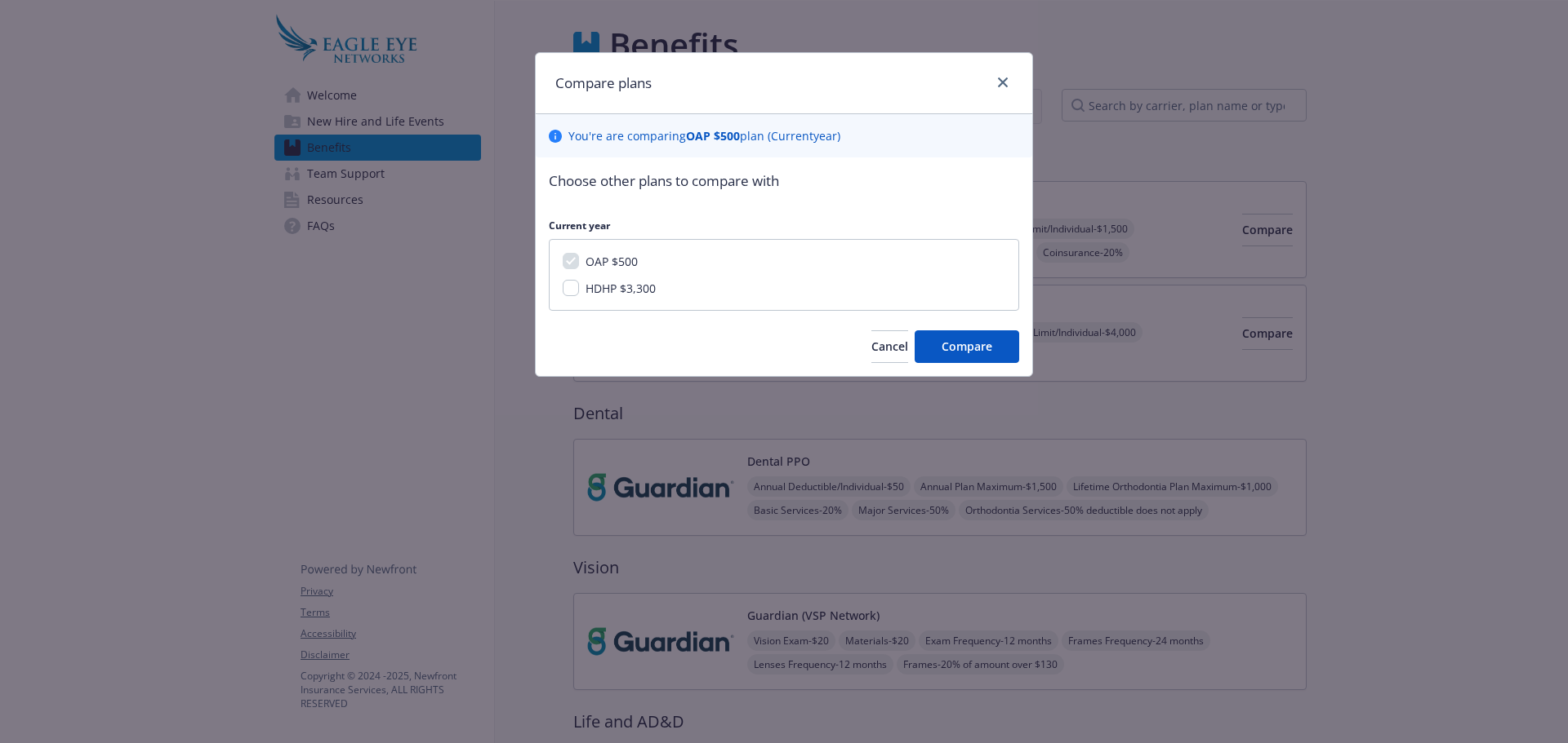
click at [641, 287] on span "HDHP $3,300" at bounding box center [620, 289] width 70 height 16
click at [579, 287] on input "HDHP $3,300" at bounding box center [570, 288] width 16 height 16
checkbox input "true"
click at [970, 351] on span "Compare" at bounding box center [966, 346] width 50 height 16
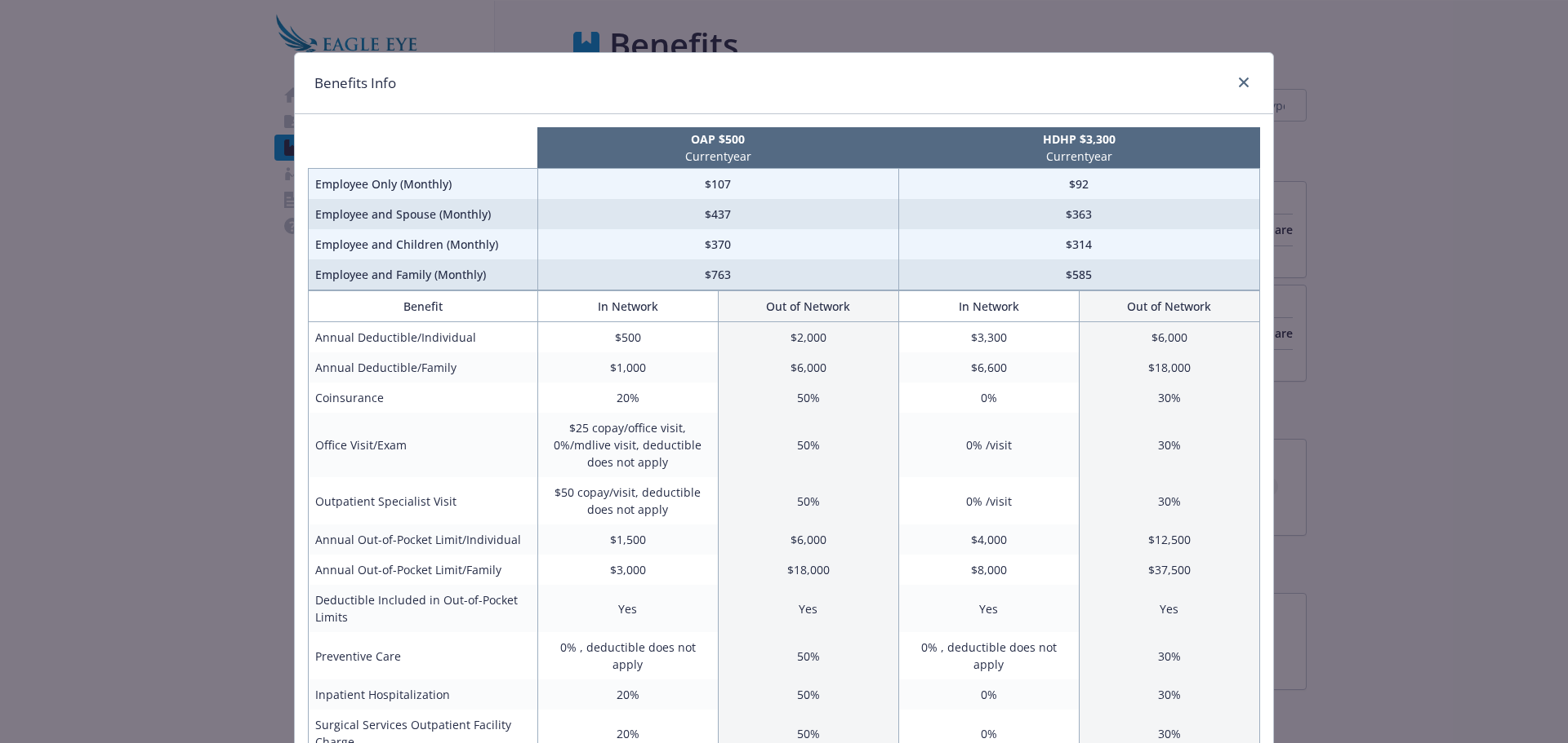
click at [1366, 273] on div "Benefits Info OAP $500 Current year HDHP $3,300 Current year Employee Only (Mon…" at bounding box center [784, 371] width 1568 height 743
click at [1233, 88] on link "close" at bounding box center [1243, 82] width 20 height 20
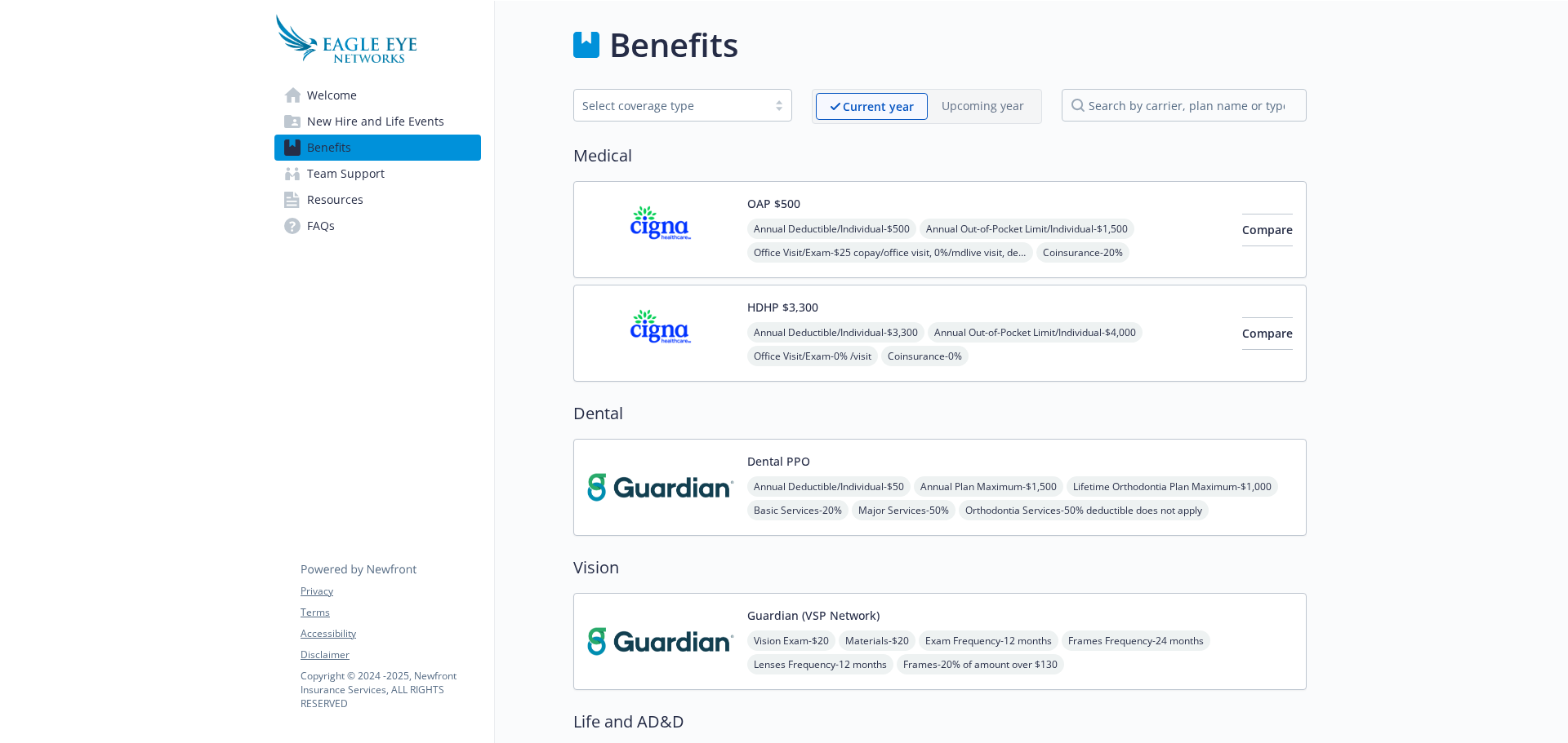
click at [695, 231] on img at bounding box center [660, 230] width 147 height 69
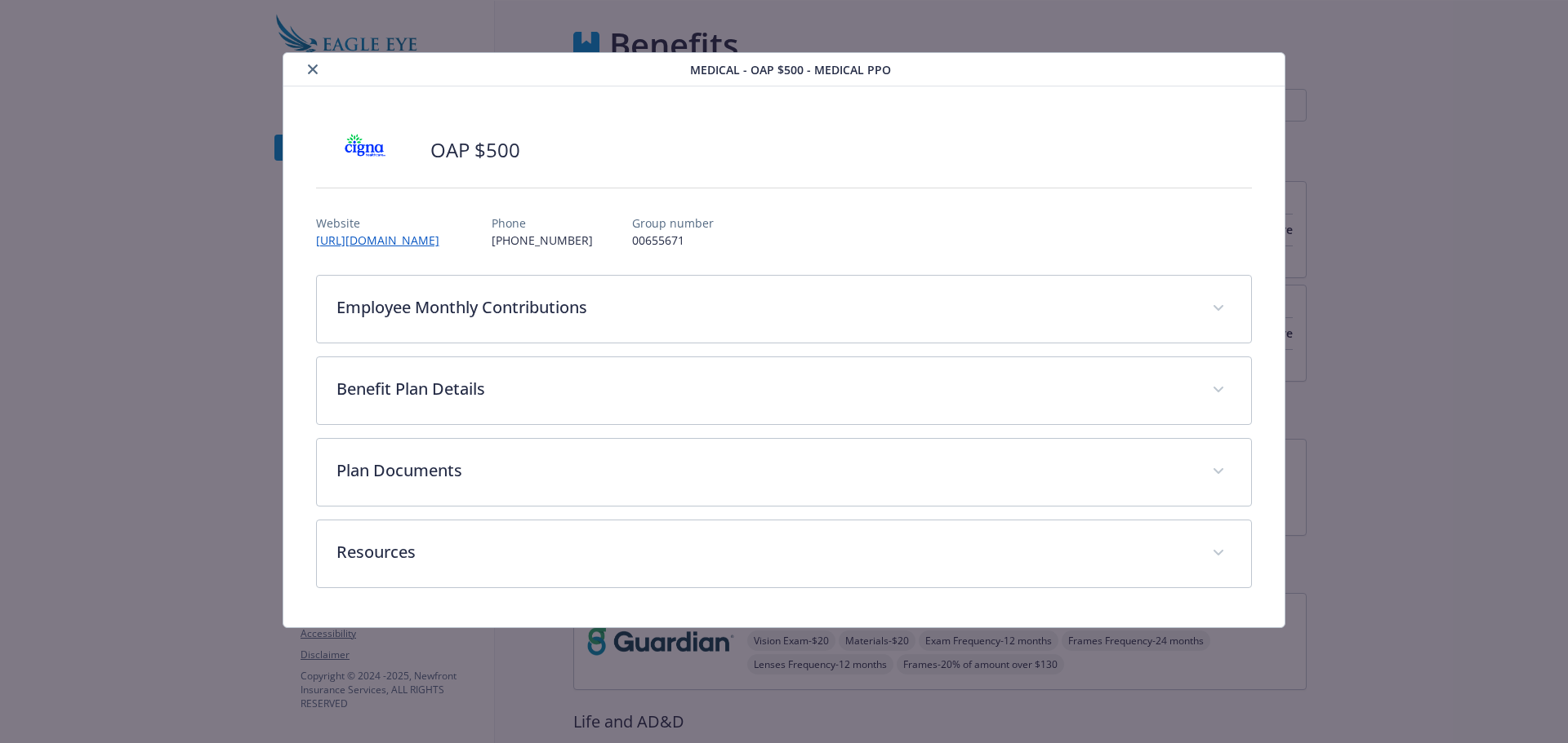
click at [651, 243] on p "00655671" at bounding box center [672, 239] width 81 height 17
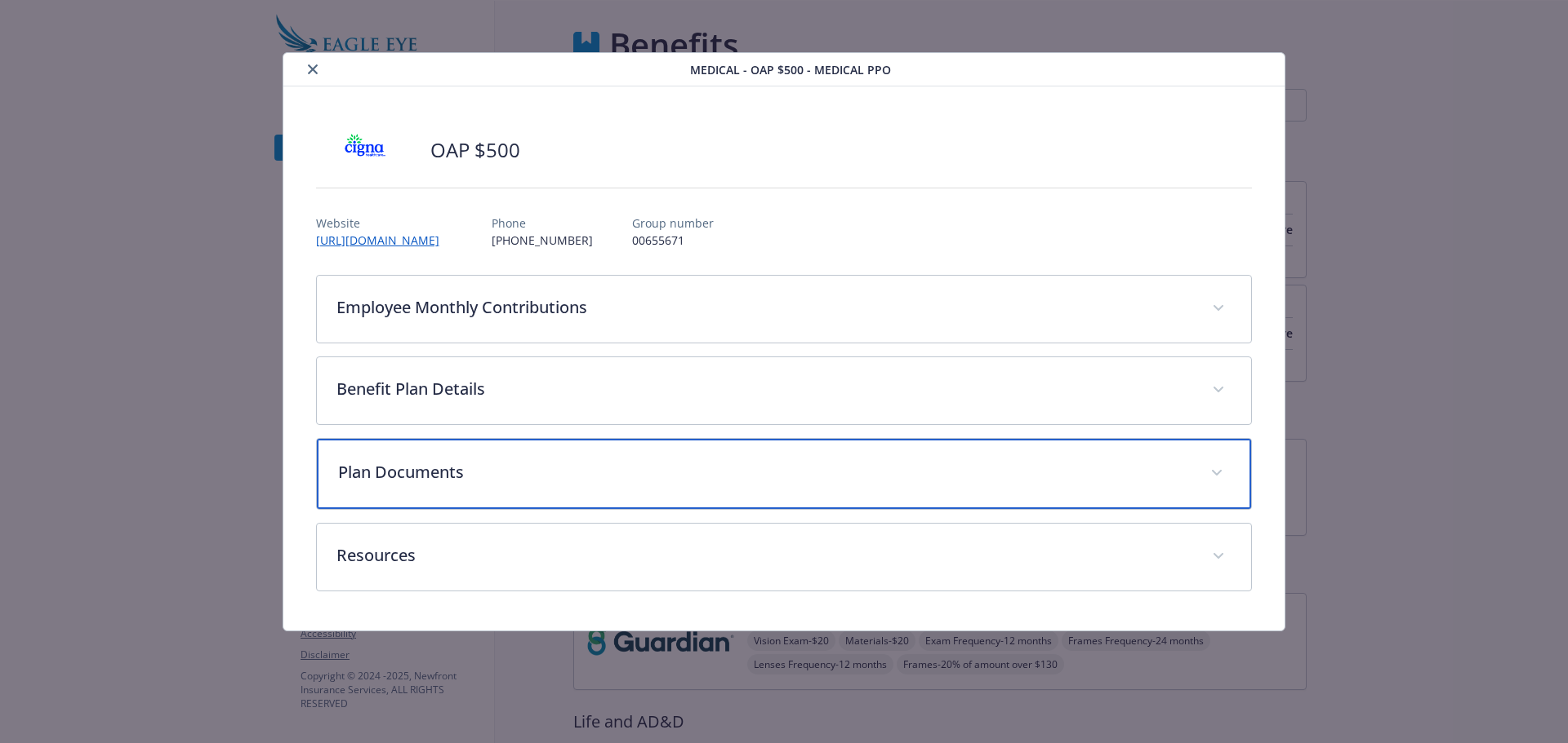
click at [606, 487] on div "Plan Documents" at bounding box center [784, 474] width 934 height 70
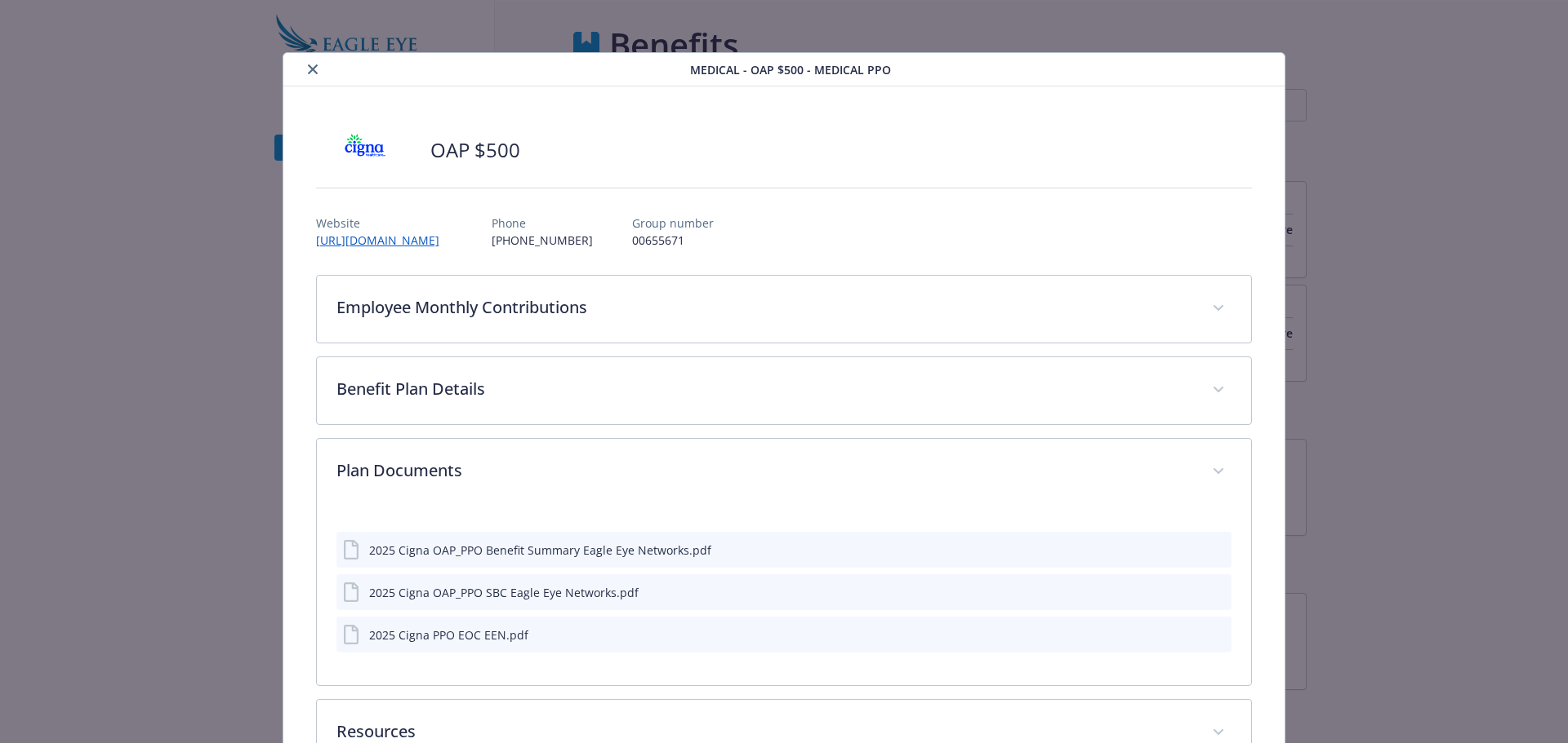
click at [1182, 639] on icon "download file" at bounding box center [1188, 638] width 13 height 4
click at [1211, 636] on icon "preview file" at bounding box center [1216, 634] width 15 height 12
click at [299, 68] on div "details for plan Medical - OAP $500 - Medical PPO" at bounding box center [490, 69] width 400 height 20
click at [308, 68] on icon "close" at bounding box center [313, 69] width 10 height 10
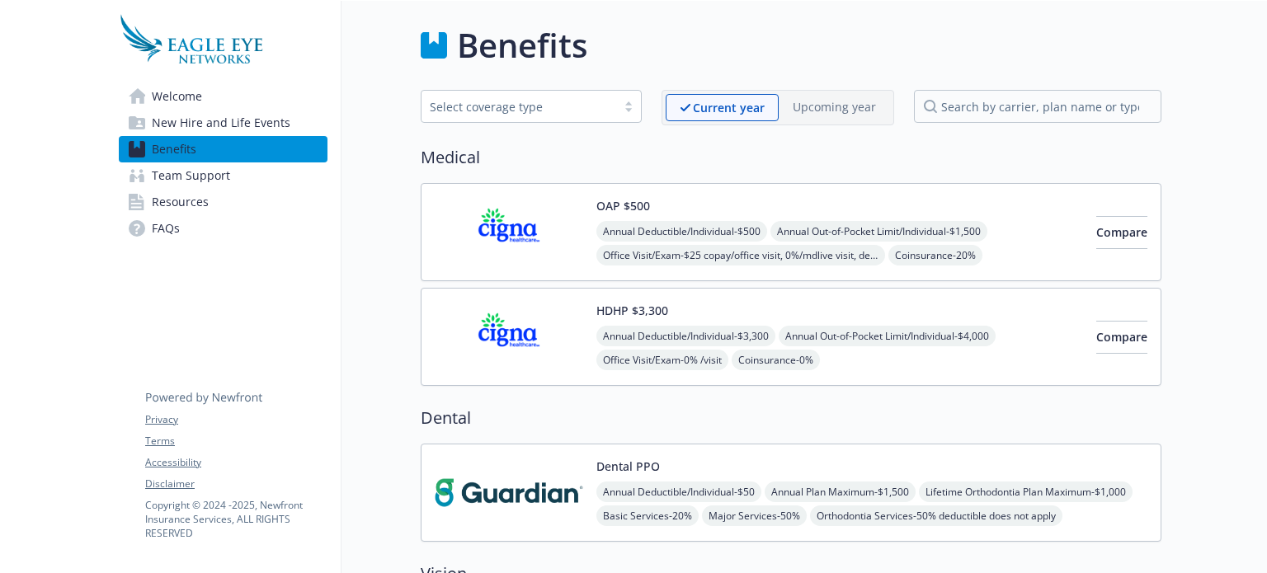
click at [207, 114] on span "New Hire and Life Events" at bounding box center [221, 123] width 139 height 26
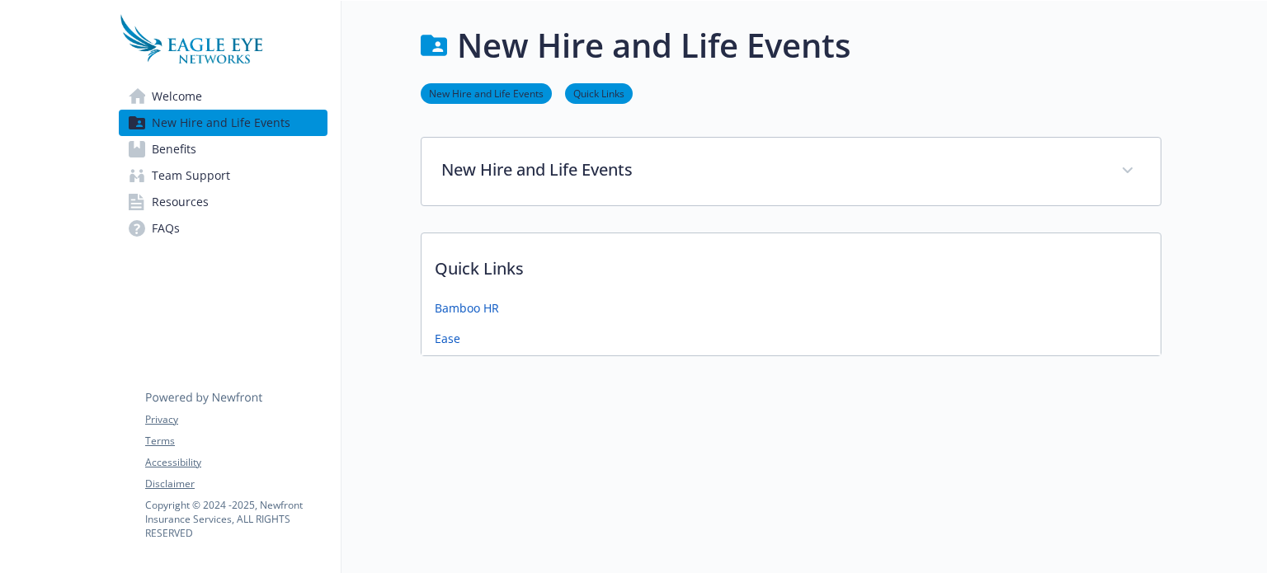
click at [257, 155] on link "Benefits" at bounding box center [223, 149] width 209 height 26
